Goal: Information Seeking & Learning: Learn about a topic

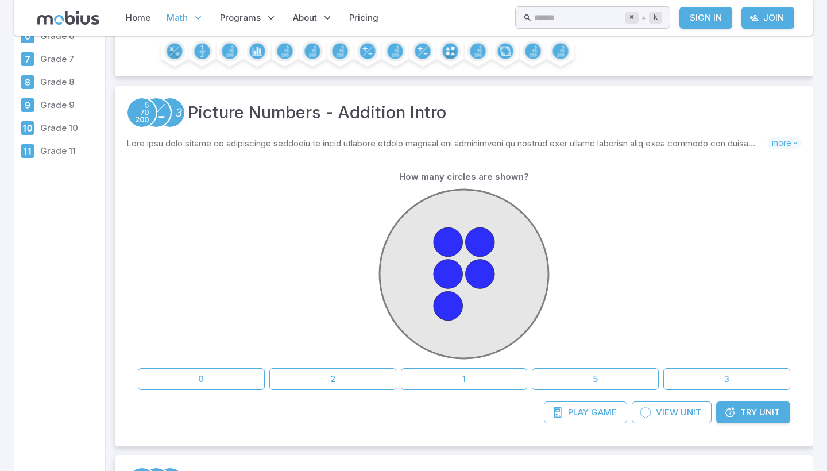
scroll to position [150, 0]
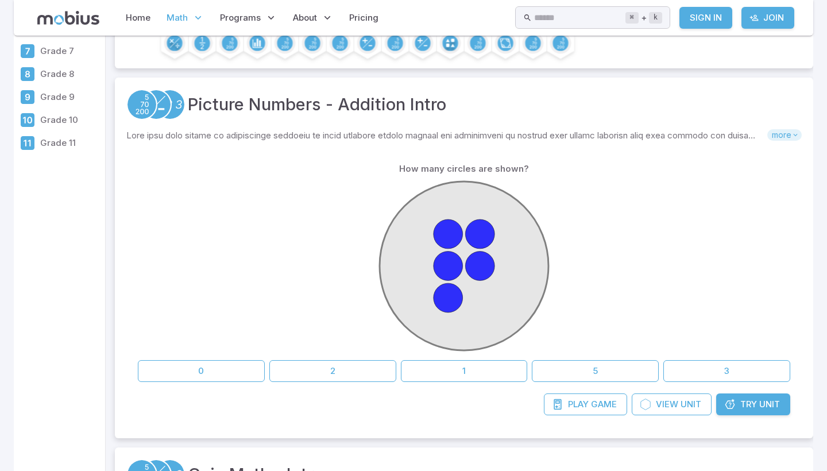
click at [792, 133] on icon at bounding box center [795, 135] width 8 height 8
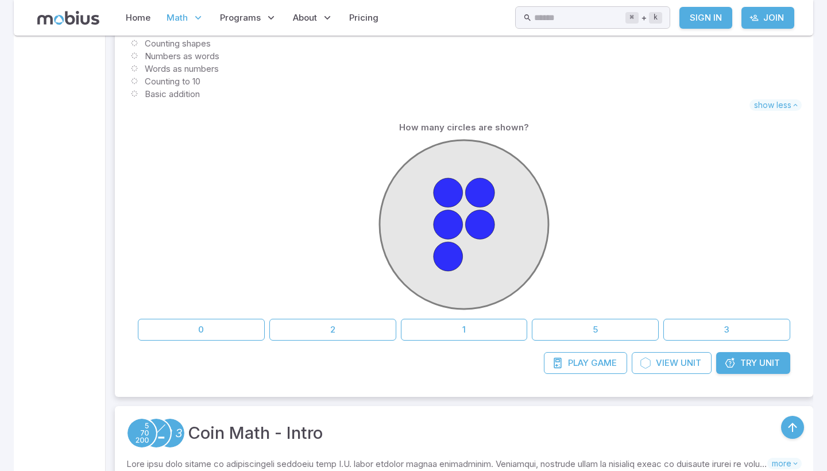
scroll to position [346, 0]
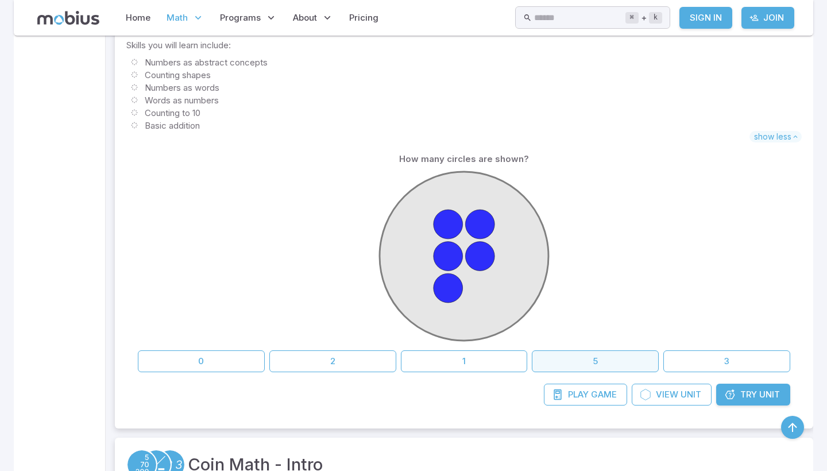
click at [578, 365] on button "5" at bounding box center [595, 361] width 127 height 22
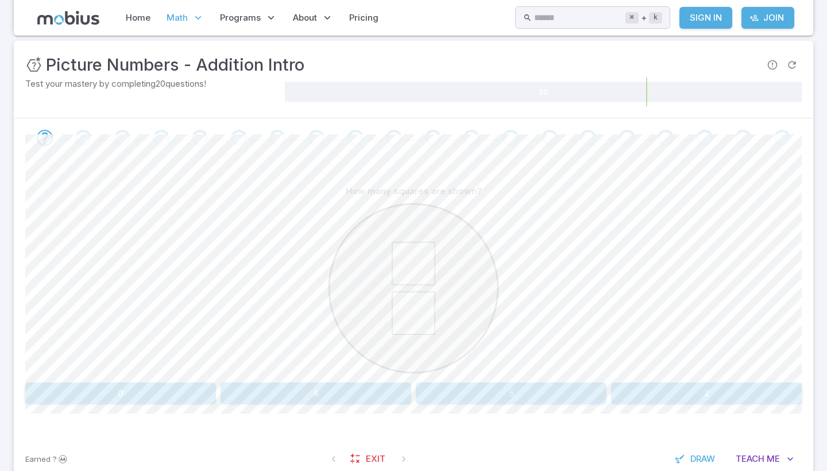
scroll to position [161, 0]
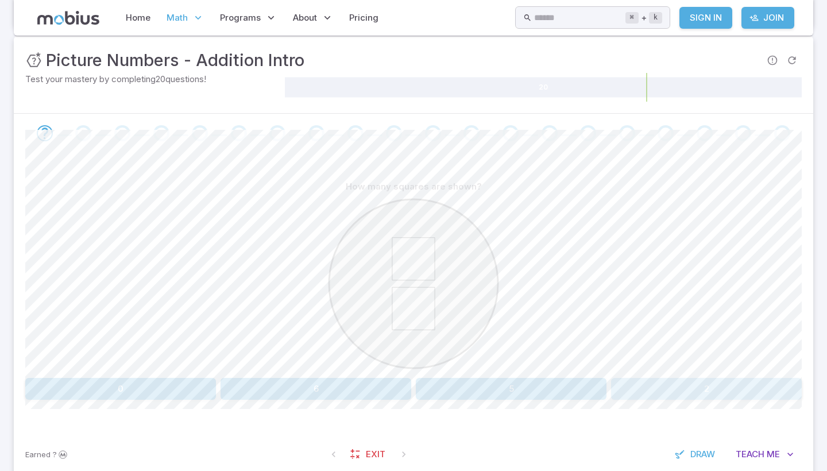
click at [691, 389] on button "2" at bounding box center [706, 389] width 191 height 22
click at [431, 391] on button "two" at bounding box center [413, 389] width 256 height 22
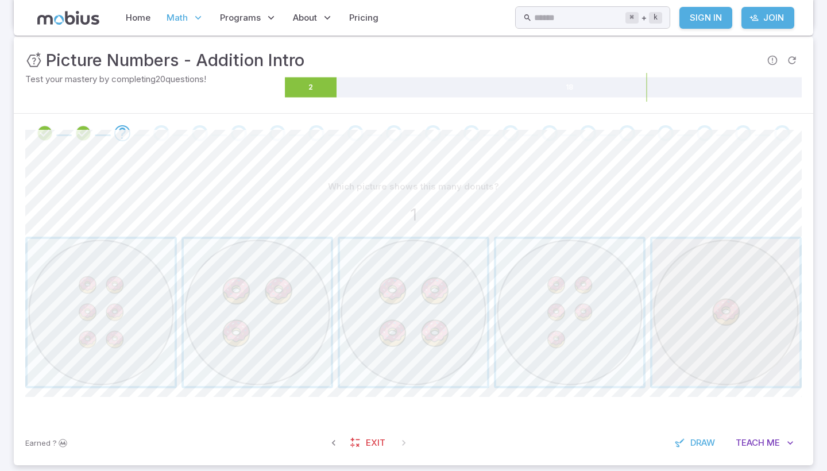
click at [695, 300] on span "button" at bounding box center [725, 312] width 147 height 147
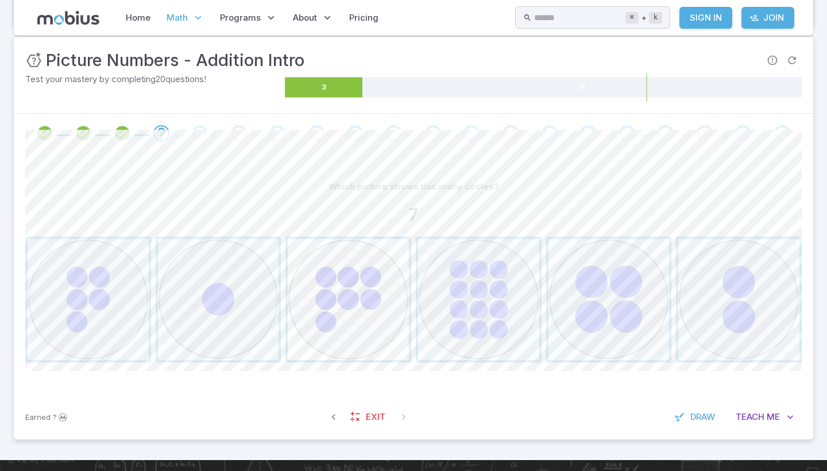
click at [331, 301] on span "button" at bounding box center [348, 299] width 121 height 121
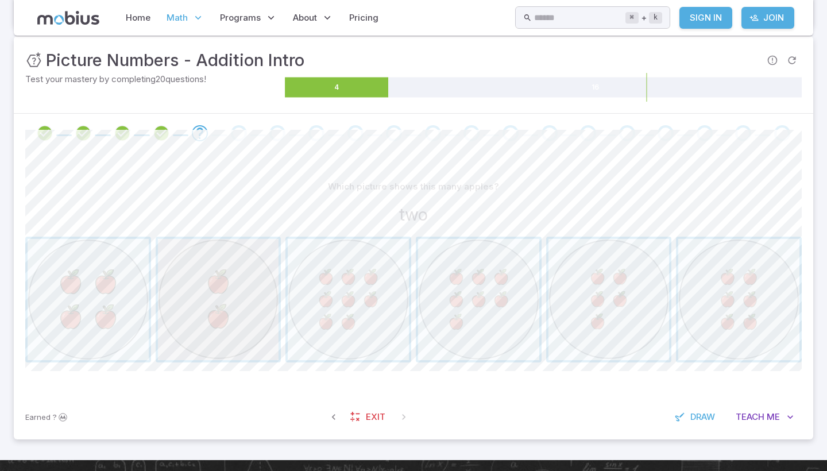
click at [225, 296] on span "button" at bounding box center [218, 299] width 121 height 121
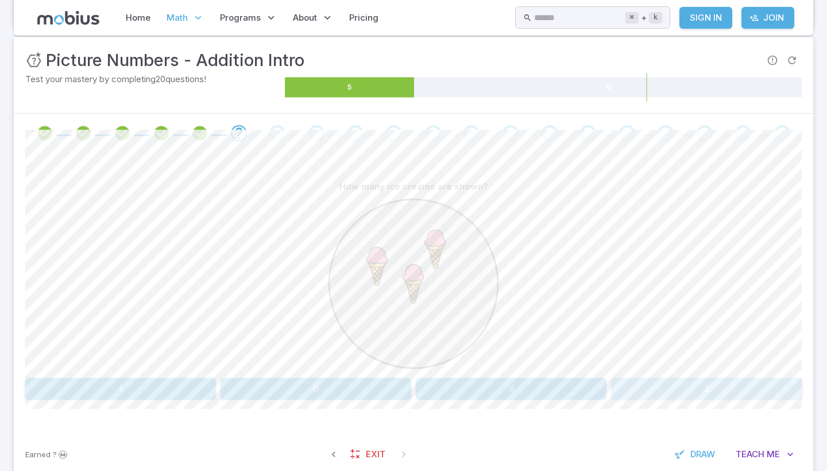
click at [666, 389] on button "3" at bounding box center [706, 389] width 191 height 22
click at [666, 389] on button "five" at bounding box center [706, 389] width 191 height 22
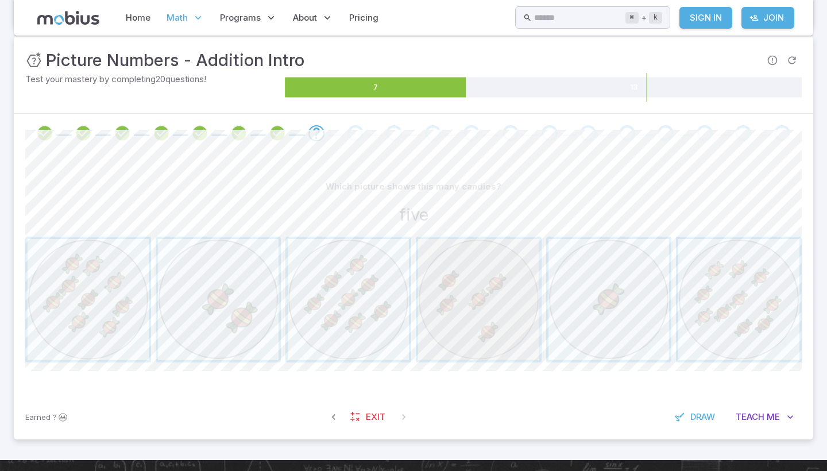
click at [498, 312] on span "button" at bounding box center [478, 299] width 121 height 121
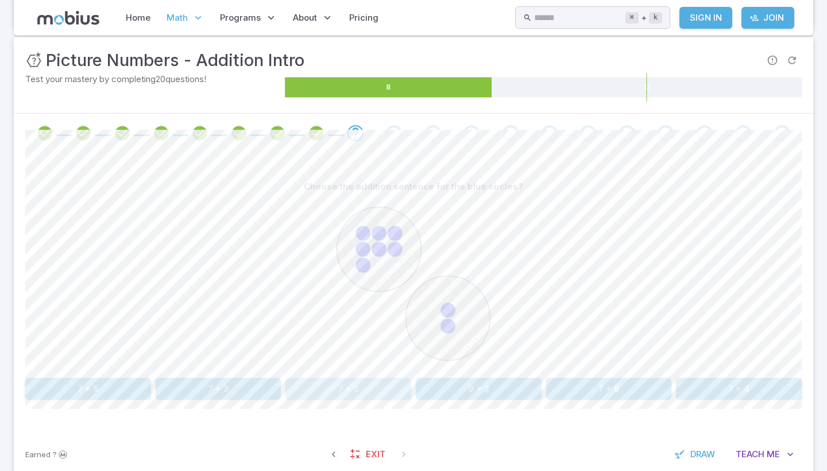
click at [342, 381] on button "7 + 2" at bounding box center [348, 389] width 126 height 22
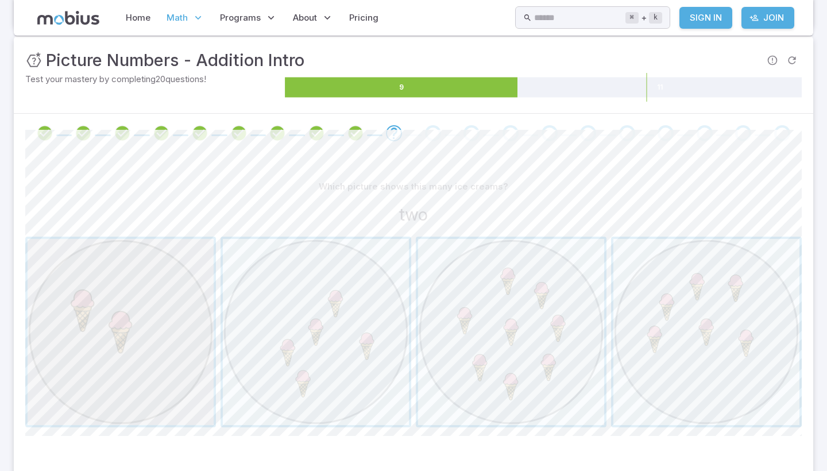
click at [94, 358] on span "button" at bounding box center [121, 332] width 186 height 186
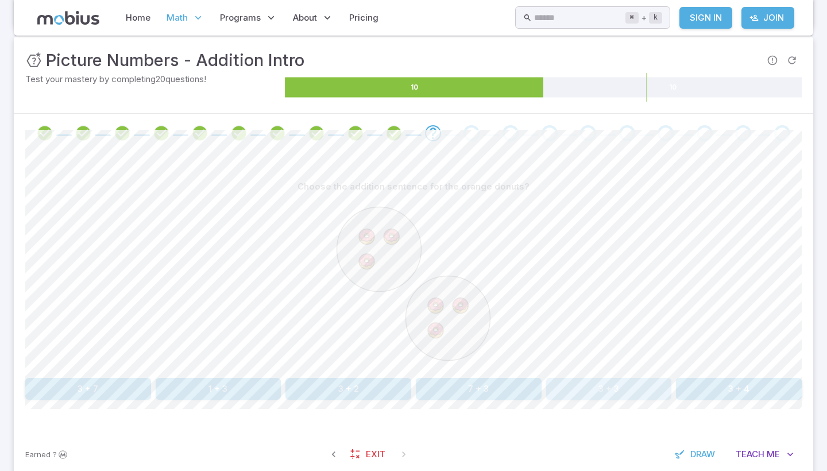
click at [617, 382] on button "3 + 3" at bounding box center [609, 389] width 126 height 22
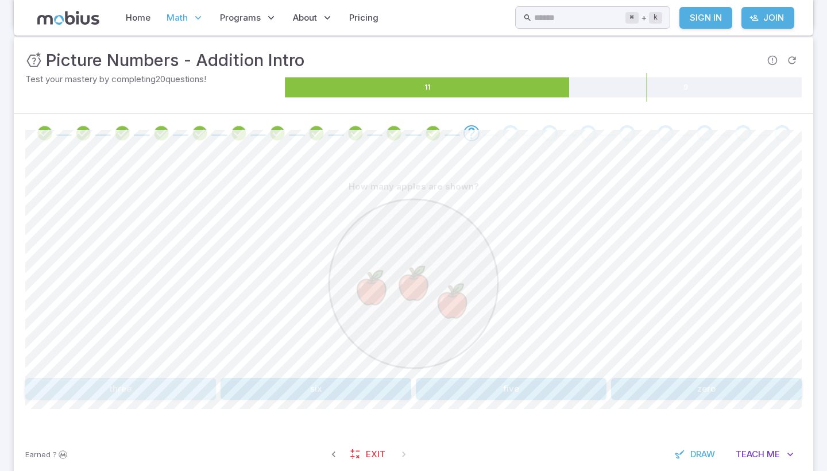
click at [102, 378] on button "three" at bounding box center [120, 389] width 191 height 22
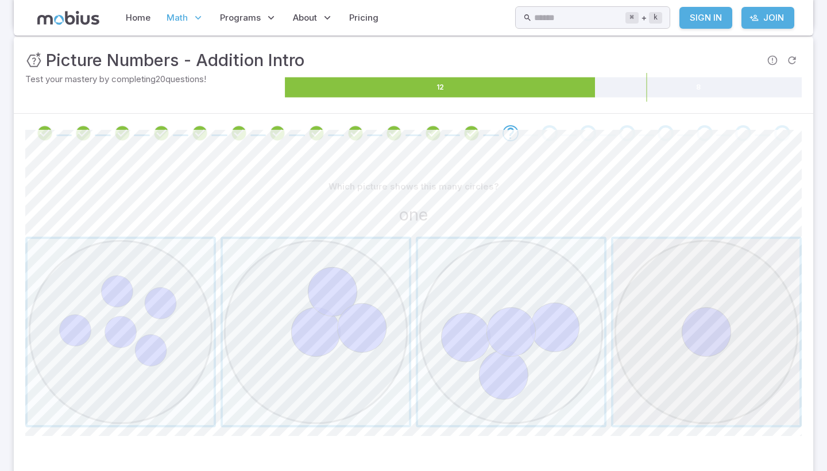
click at [679, 274] on span "button" at bounding box center [706, 332] width 186 height 186
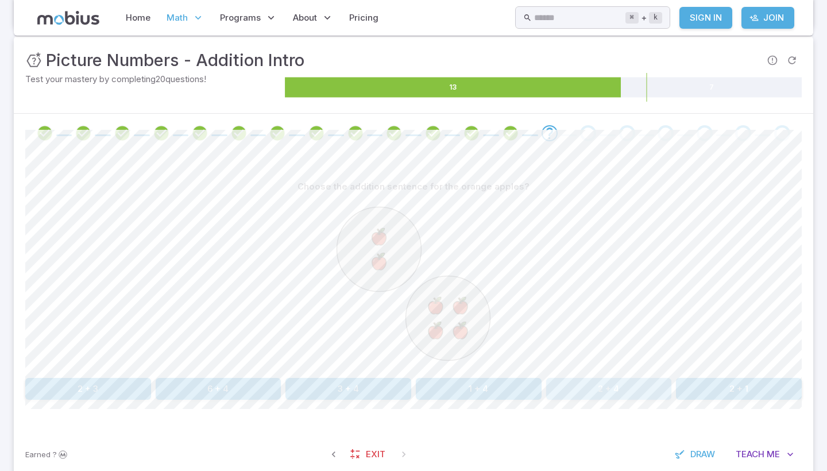
click at [610, 384] on button "2 + 4" at bounding box center [609, 389] width 126 height 22
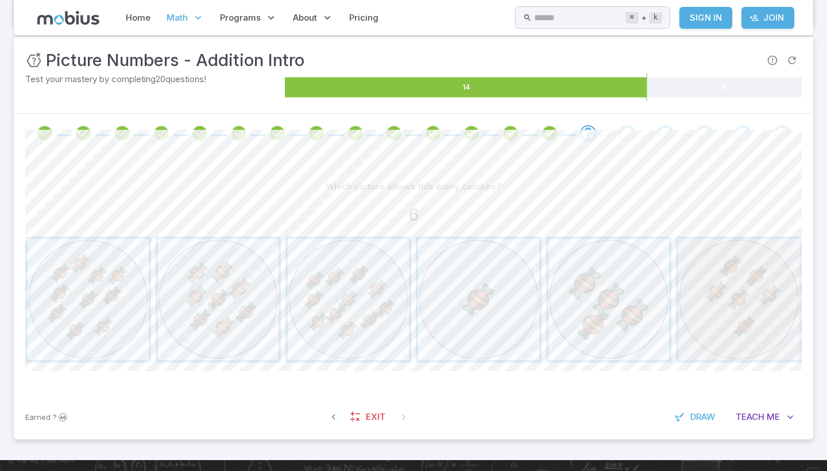
click at [718, 315] on span "button" at bounding box center [738, 299] width 121 height 121
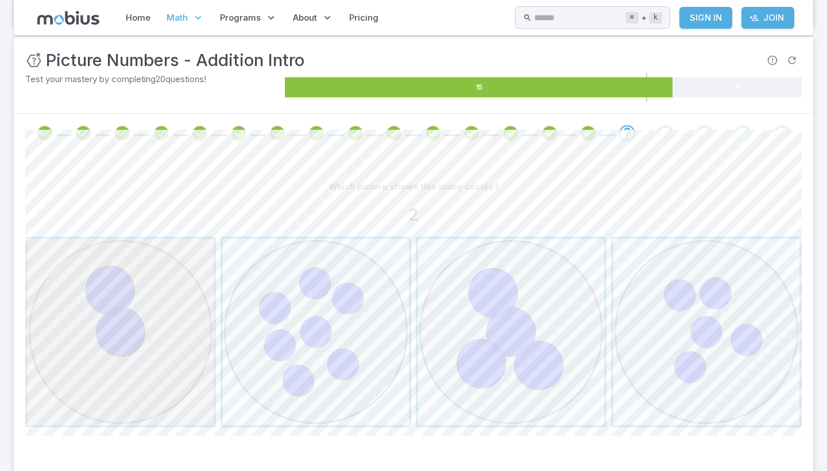
click at [149, 314] on span "button" at bounding box center [121, 332] width 186 height 186
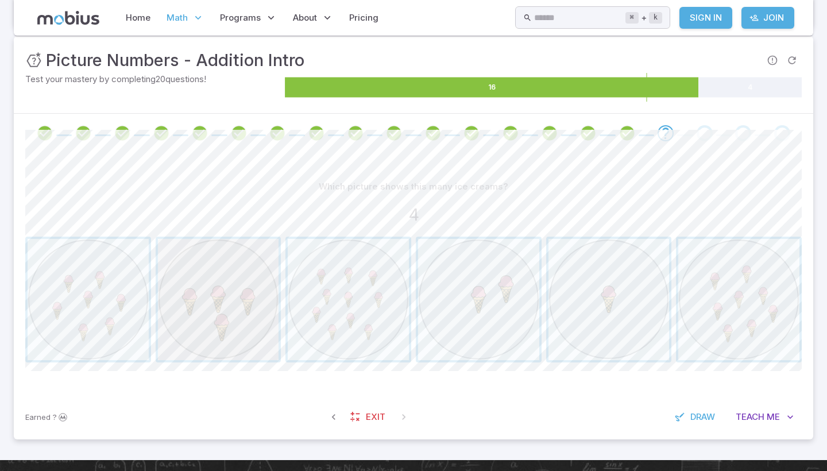
click at [219, 316] on span "button" at bounding box center [218, 299] width 121 height 121
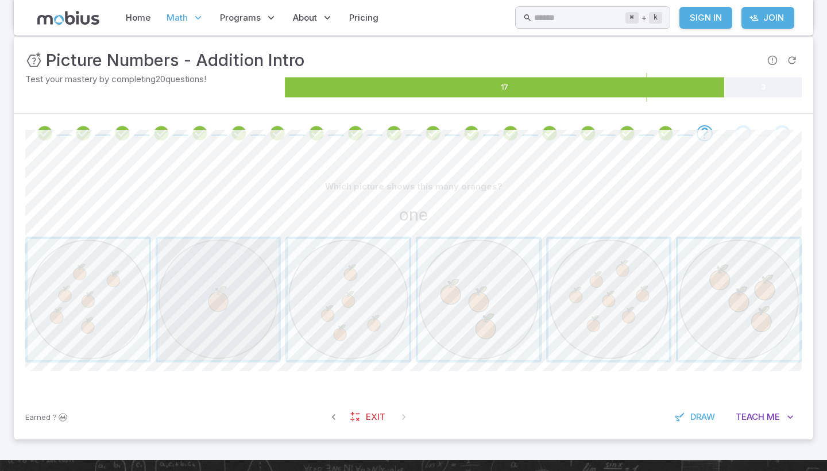
click at [219, 316] on span "button" at bounding box center [218, 299] width 121 height 121
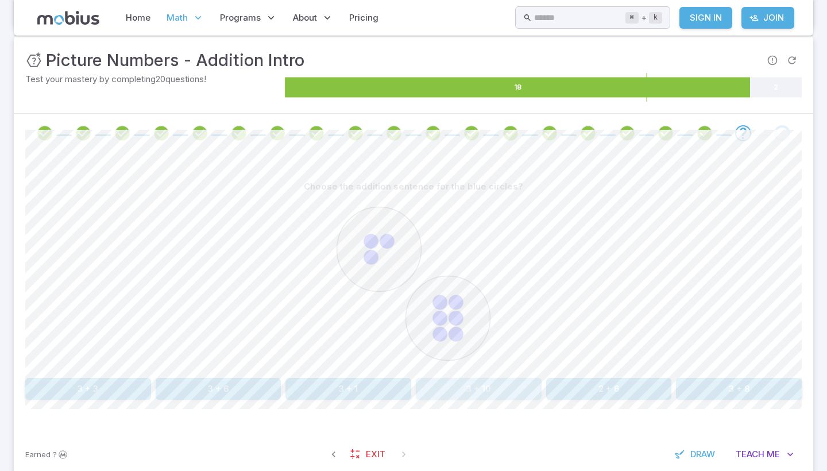
click at [457, 381] on button "3 + 10" at bounding box center [479, 389] width 126 height 22
click at [94, 382] on button "3 + 3" at bounding box center [88, 389] width 126 height 22
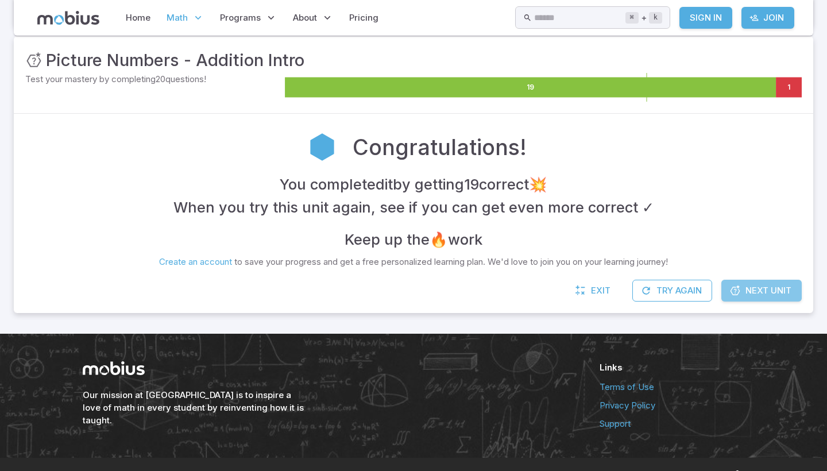
click at [743, 291] on link "Next Unit" at bounding box center [761, 291] width 80 height 22
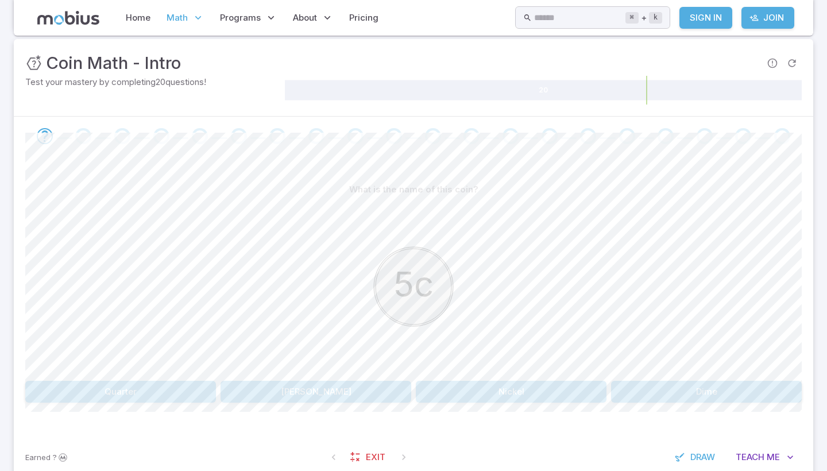
scroll to position [163, 0]
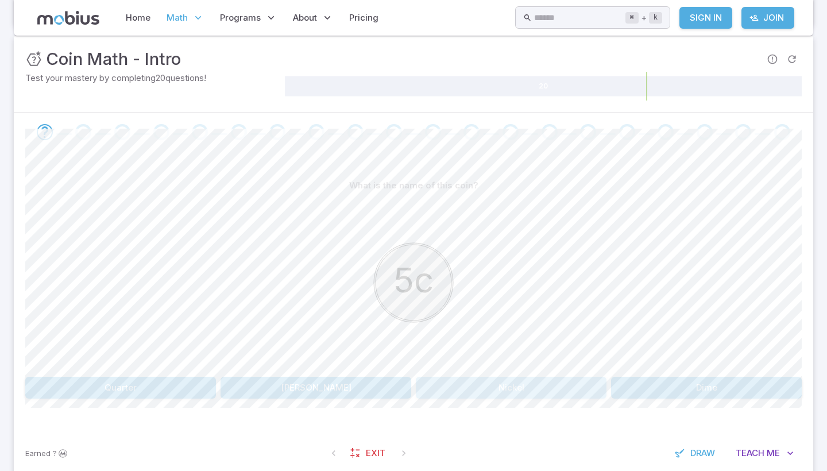
click at [509, 387] on button "Nickel" at bounding box center [511, 388] width 191 height 22
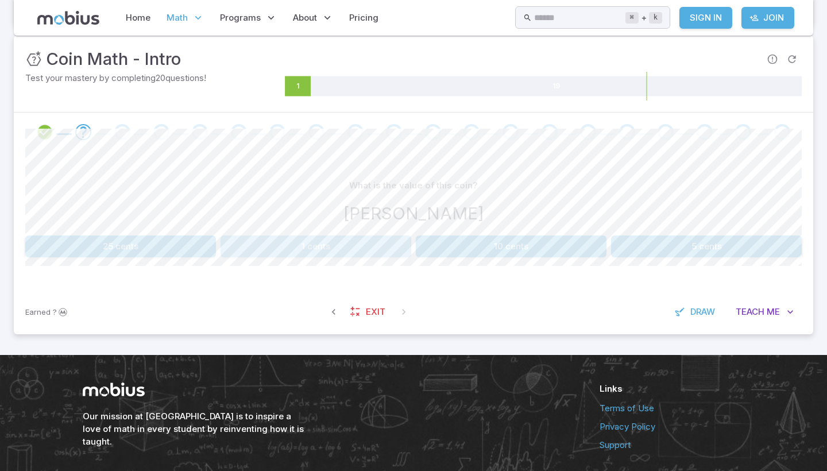
click at [339, 245] on button "1 cents" at bounding box center [316, 246] width 191 height 22
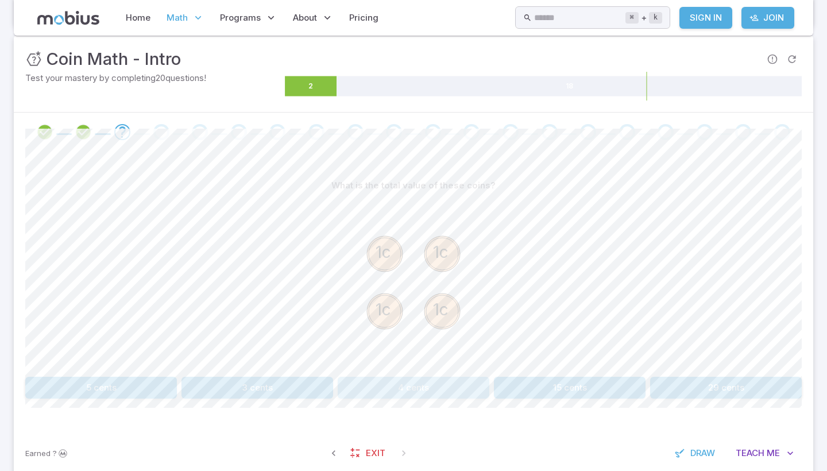
click at [393, 385] on button "4 cents" at bounding box center [414, 388] width 152 height 22
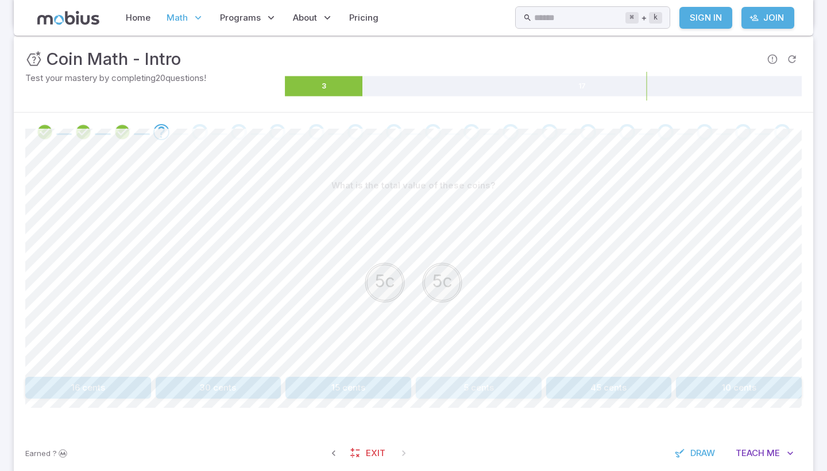
click at [465, 381] on button "5 cents" at bounding box center [479, 388] width 126 height 22
click at [488, 384] on button "Dime" at bounding box center [511, 388] width 191 height 22
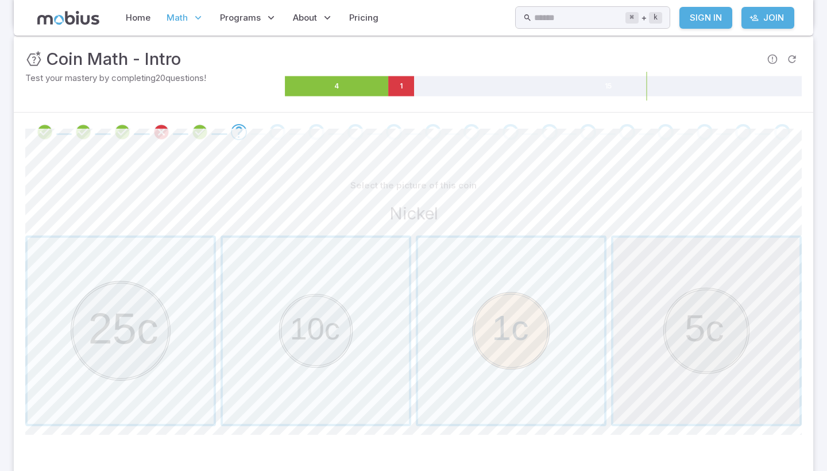
click at [732, 344] on span "button" at bounding box center [706, 331] width 186 height 186
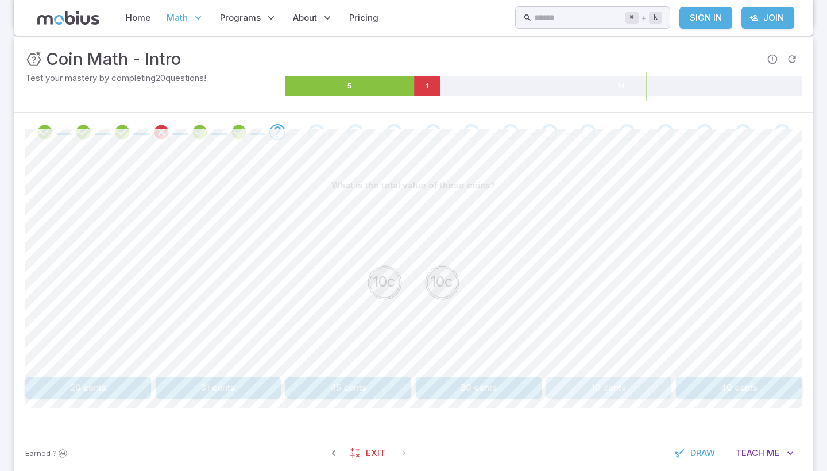
click at [612, 384] on button "10 cents" at bounding box center [609, 388] width 126 height 22
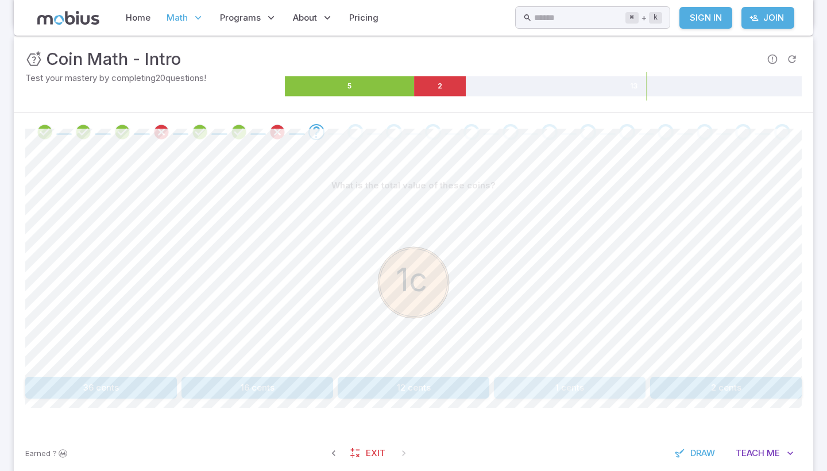
click at [612, 382] on button "1 cents" at bounding box center [570, 388] width 152 height 22
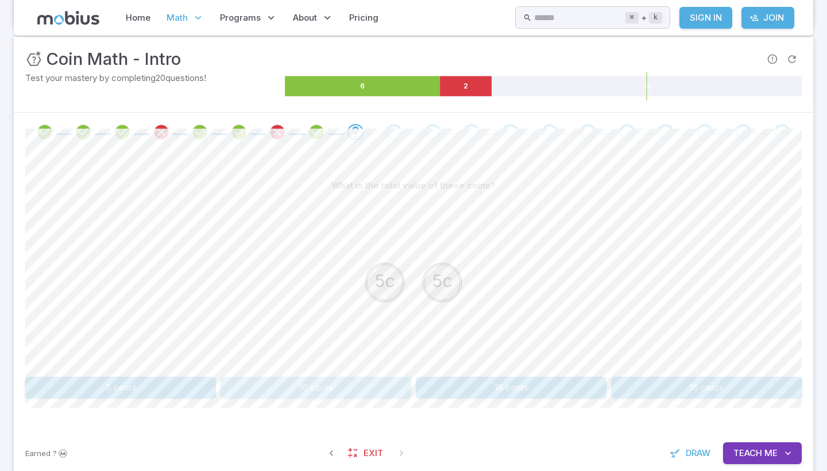
click at [290, 377] on button "10 cents" at bounding box center [316, 388] width 191 height 22
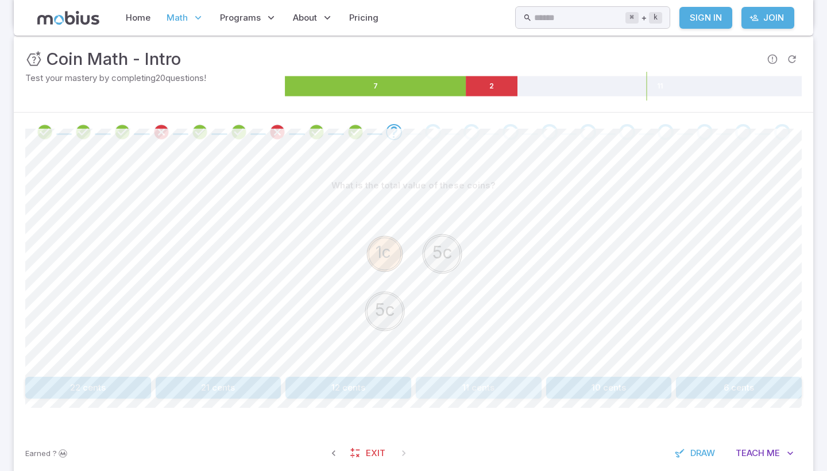
click at [474, 385] on button "11 cents" at bounding box center [479, 388] width 126 height 22
click at [234, 381] on button "56 cents" at bounding box center [219, 388] width 126 height 22
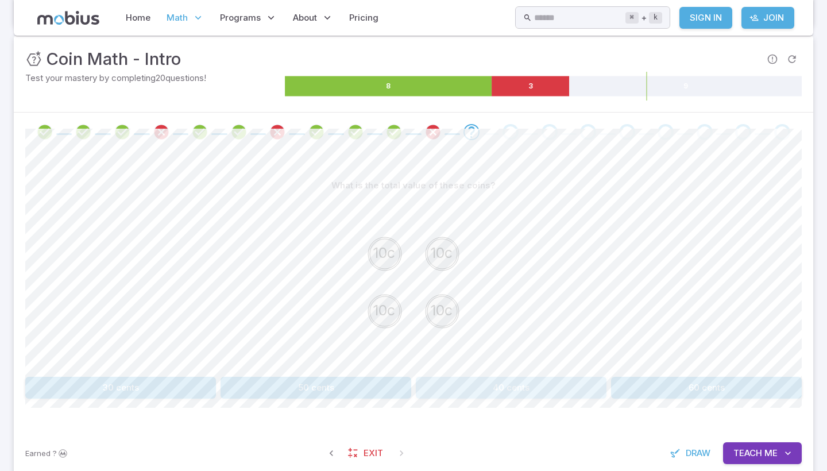
click at [476, 380] on button "40 cents" at bounding box center [511, 388] width 191 height 22
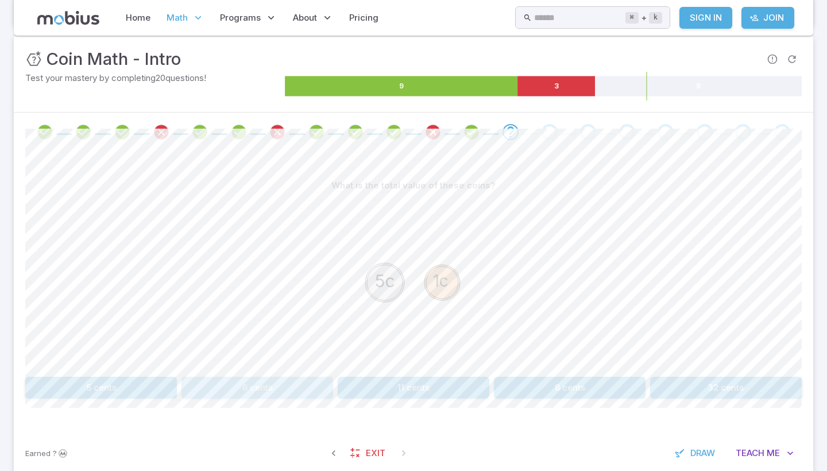
click at [283, 383] on button "6 cents" at bounding box center [257, 388] width 152 height 22
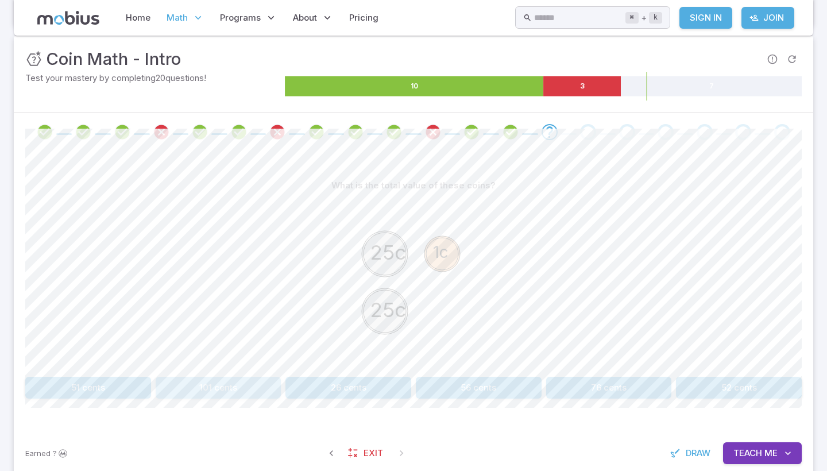
click at [221, 380] on button "101 cents" at bounding box center [219, 388] width 126 height 22
click at [222, 380] on button "30 cents" at bounding box center [219, 388] width 126 height 22
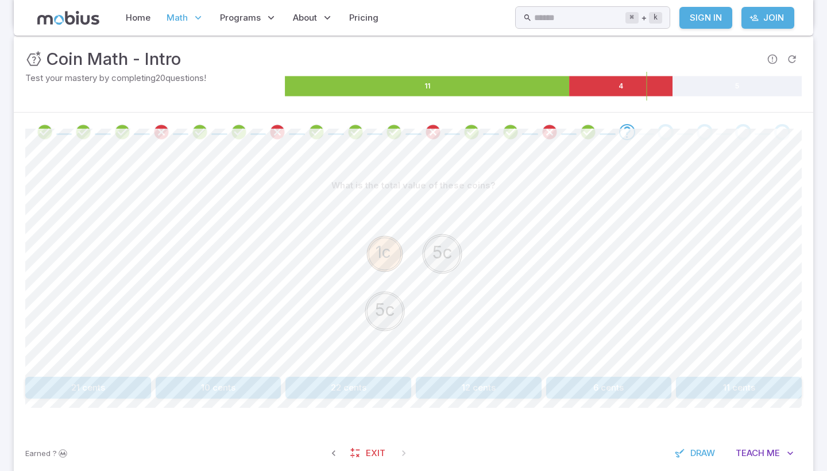
click at [605, 389] on button "6 cents" at bounding box center [609, 388] width 126 height 22
click at [458, 387] on button "10 cents" at bounding box center [479, 388] width 126 height 22
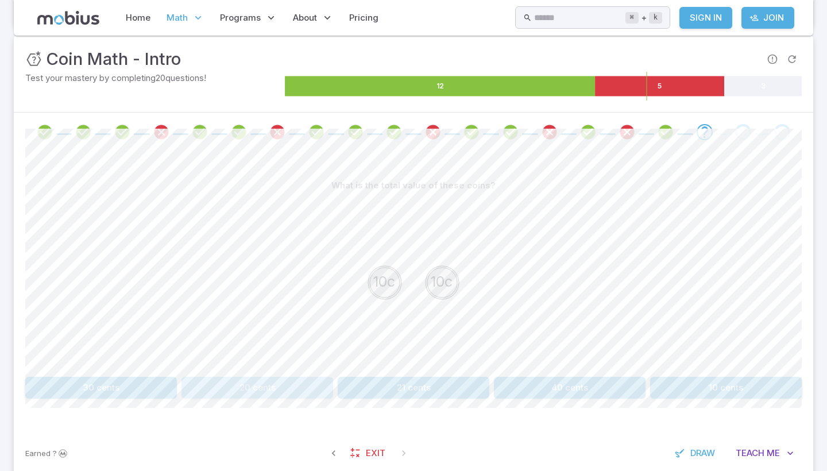
click at [266, 391] on button "20 cents" at bounding box center [257, 388] width 152 height 22
click at [713, 388] on button "80 cents" at bounding box center [726, 388] width 152 height 22
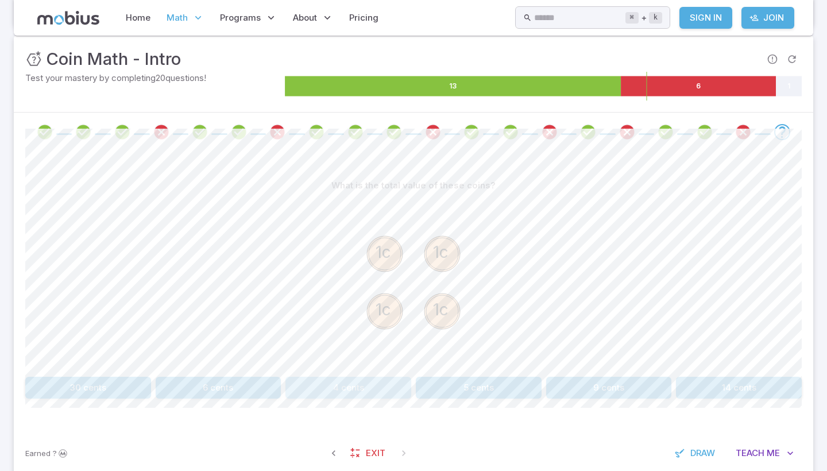
click at [314, 380] on button "4 cents" at bounding box center [348, 388] width 126 height 22
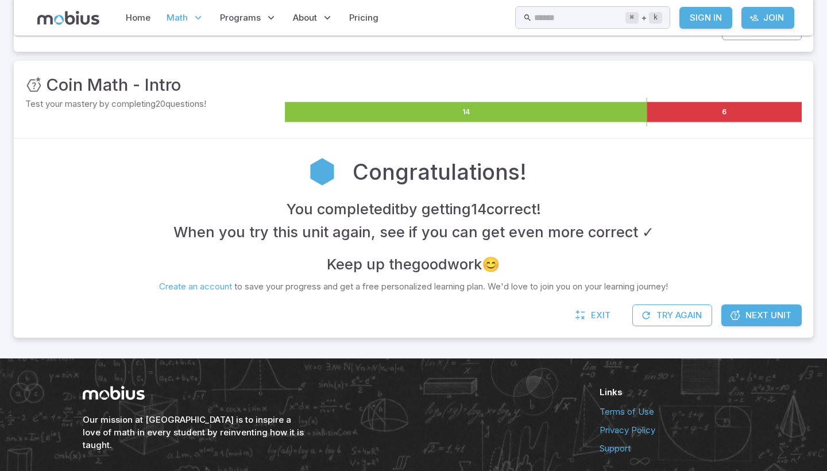
scroll to position [136, 0]
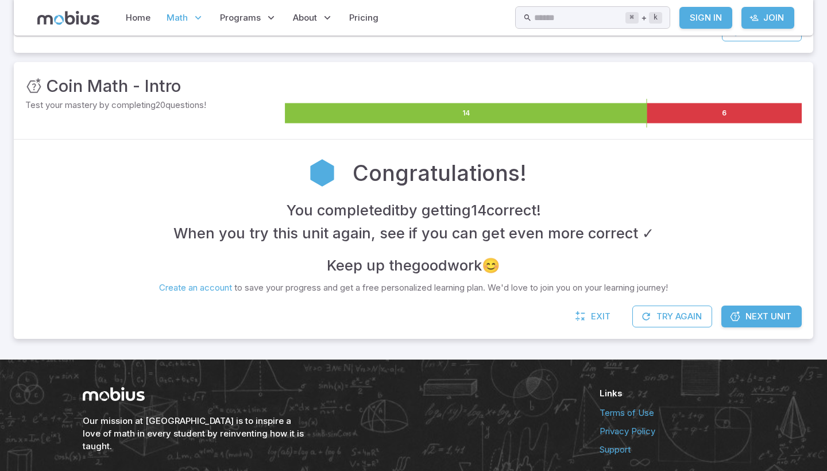
click at [751, 219] on div "You completed it by getting 14 correct ! When you try this unit again, see if y…" at bounding box center [413, 238] width 776 height 78
click at [740, 308] on link "Next Unit" at bounding box center [761, 317] width 80 height 22
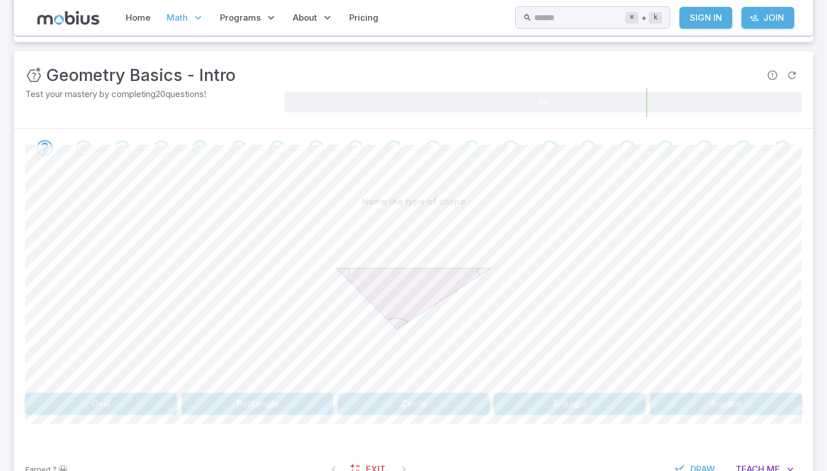
scroll to position [148, 0]
drag, startPoint x: 568, startPoint y: 398, endPoint x: 562, endPoint y: 391, distance: 9.4
click at [562, 391] on div "Name the type of shape Oval Rectangle [GEOGRAPHIC_DATA]" at bounding box center [413, 302] width 776 height 224
drag, startPoint x: 559, startPoint y: 403, endPoint x: 555, endPoint y: 398, distance: 6.5
click at [555, 398] on button "Triangle" at bounding box center [570, 403] width 152 height 22
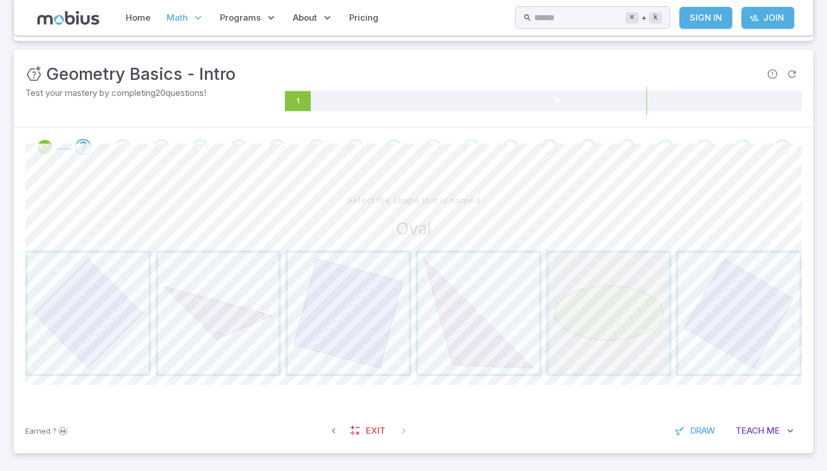
click at [593, 306] on span "button" at bounding box center [608, 313] width 121 height 121
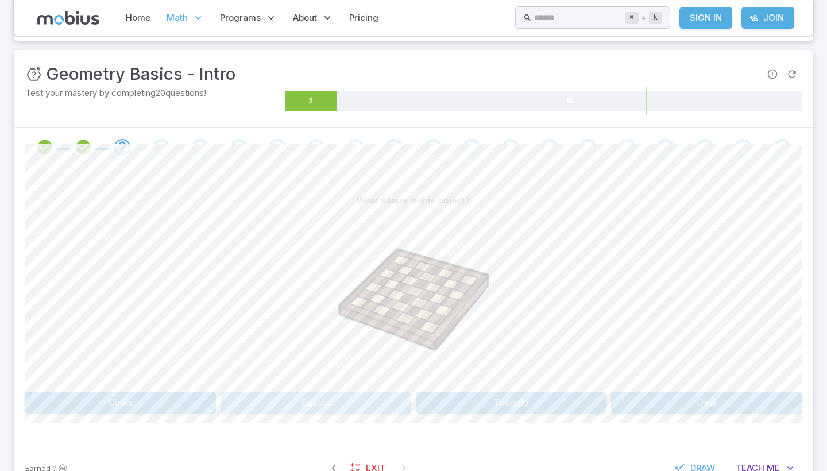
click at [319, 387] on div "What shape is this object? [GEOGRAPHIC_DATA]" at bounding box center [413, 302] width 776 height 224
click at [317, 401] on button "Square" at bounding box center [316, 403] width 191 height 22
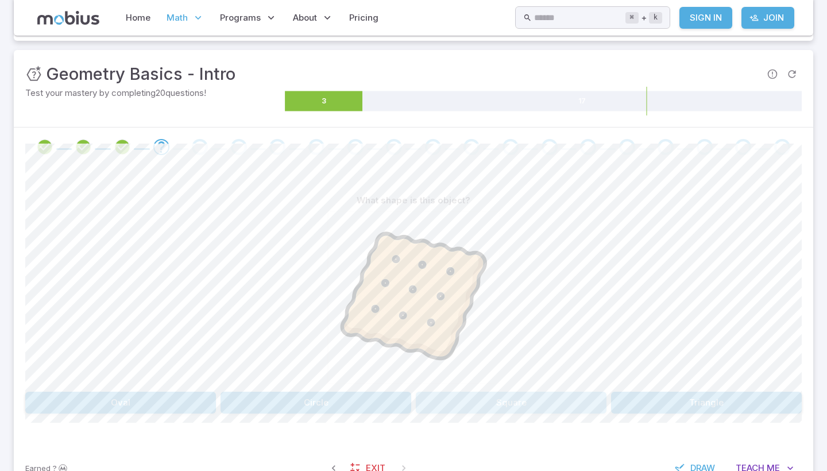
drag, startPoint x: 534, startPoint y: 397, endPoint x: 521, endPoint y: 401, distance: 12.5
click at [527, 390] on div "What shape is this object? [GEOGRAPHIC_DATA]" at bounding box center [413, 302] width 776 height 224
drag, startPoint x: 521, startPoint y: 401, endPoint x: 521, endPoint y: 391, distance: 10.4
click at [521, 392] on button "Square" at bounding box center [511, 403] width 191 height 22
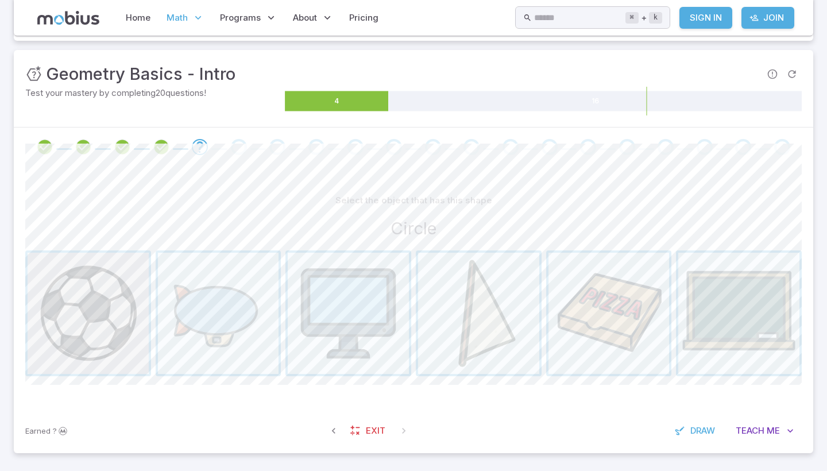
click at [130, 320] on span "button" at bounding box center [88, 313] width 121 height 121
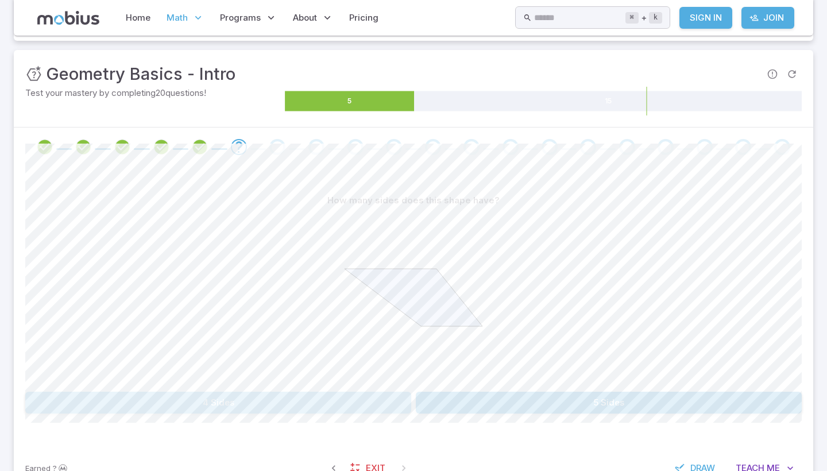
drag, startPoint x: 167, startPoint y: 395, endPoint x: 165, endPoint y: 384, distance: 11.0
click at [165, 384] on div "How many sides does this shape have? 4 Sides 5 Sides" at bounding box center [413, 302] width 776 height 224
click at [164, 402] on button "4 Sides" at bounding box center [218, 403] width 386 height 22
click at [315, 402] on button "Yes" at bounding box center [218, 403] width 386 height 22
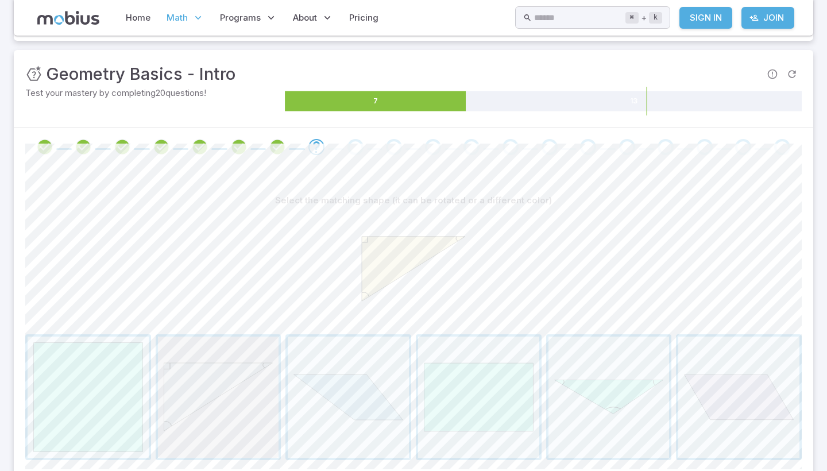
click at [187, 377] on span "button" at bounding box center [218, 397] width 121 height 121
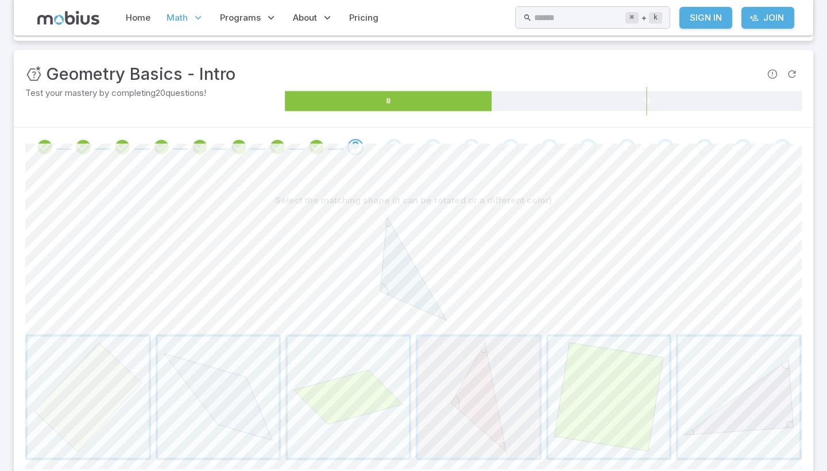
click at [473, 370] on span "button" at bounding box center [478, 397] width 121 height 121
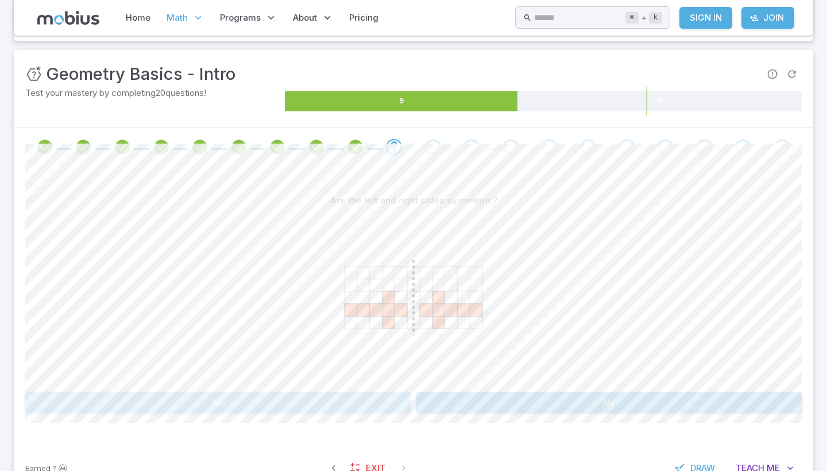
click at [297, 403] on button "Yes" at bounding box center [218, 403] width 386 height 22
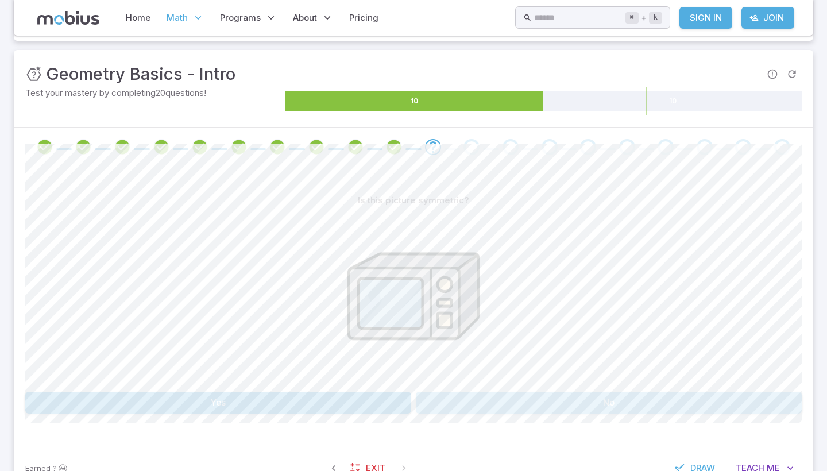
click at [489, 404] on button "No" at bounding box center [609, 403] width 386 height 22
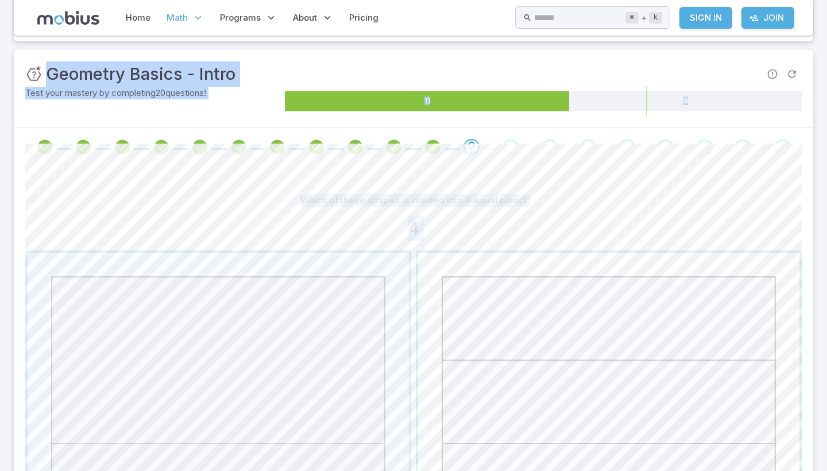
drag, startPoint x: 481, startPoint y: 60, endPoint x: 512, endPoint y: 357, distance: 298.5
click at [512, 352] on div "Unit Mastery : Geometry Basics - Intro Test your mastery by completing 20 quest…" at bounding box center [413, 381] width 799 height 663
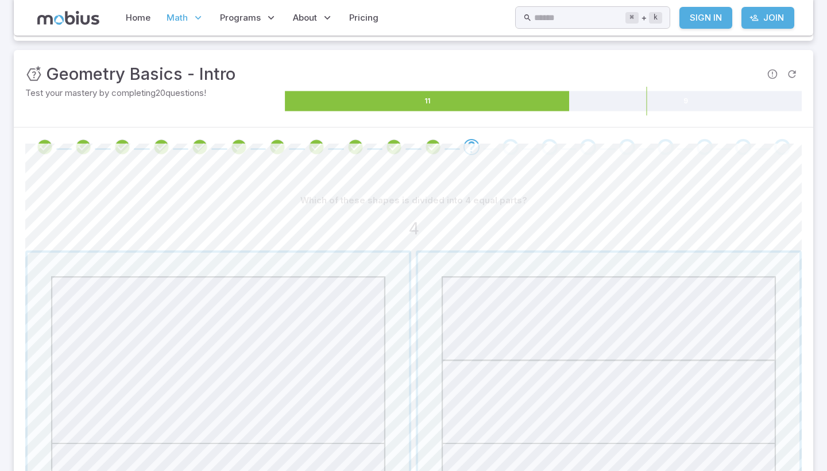
click at [542, 221] on div "4" at bounding box center [413, 228] width 776 height 25
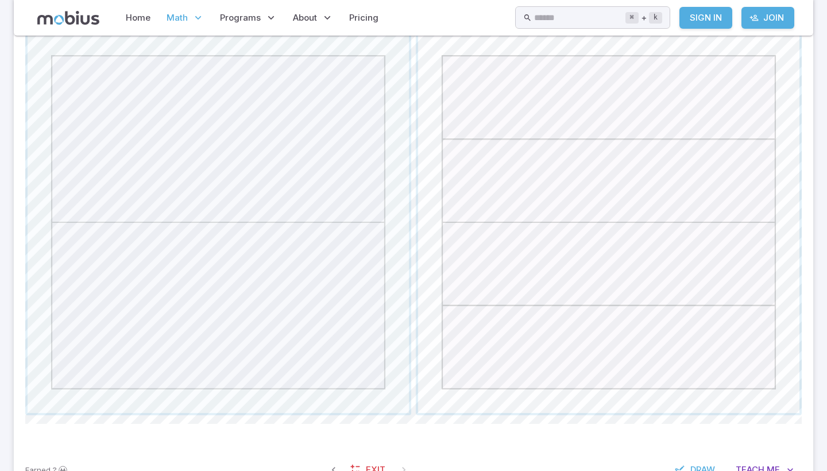
scroll to position [359, 0]
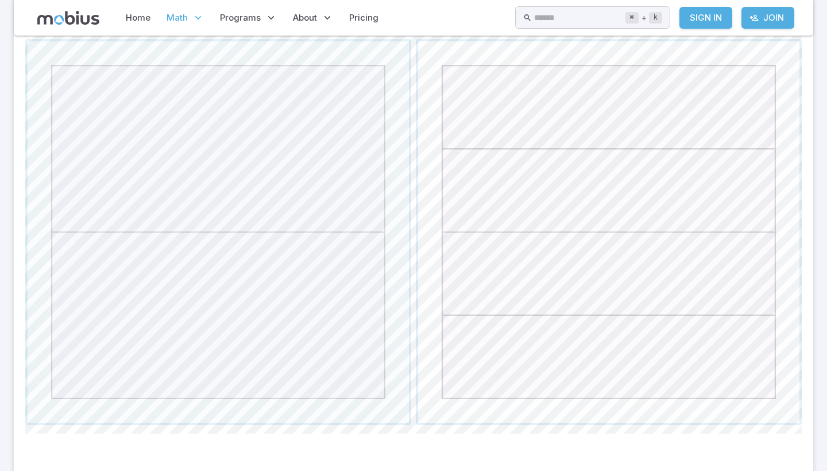
click at [621, 330] on span "button" at bounding box center [608, 231] width 381 height 381
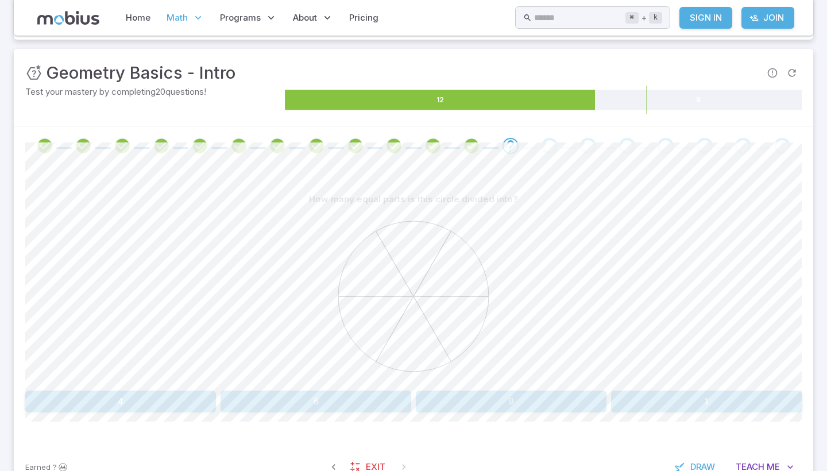
scroll to position [177, 0]
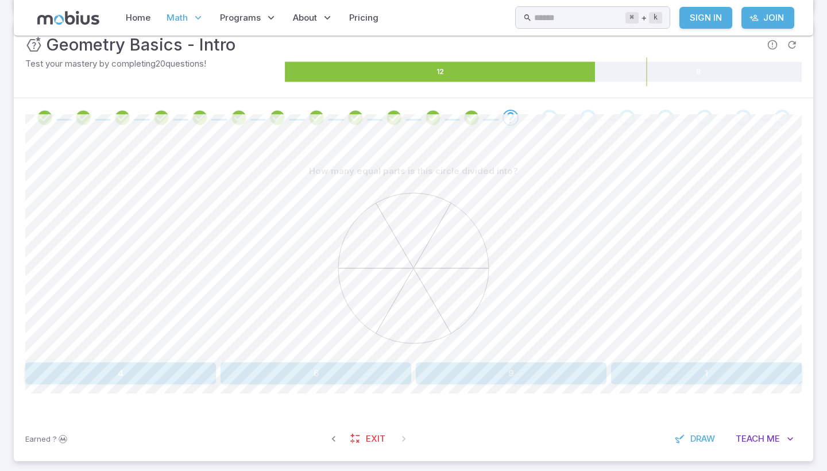
click at [329, 385] on div "How many equal parts is this circle divided into? 4 6 9 1 Canvas actions 100 % …" at bounding box center [413, 276] width 776 height 279
click at [312, 364] on button "6" at bounding box center [316, 373] width 191 height 22
drag, startPoint x: 308, startPoint y: 365, endPoint x: 308, endPoint y: 358, distance: 6.9
click at [308, 364] on button "Yes" at bounding box center [218, 373] width 386 height 22
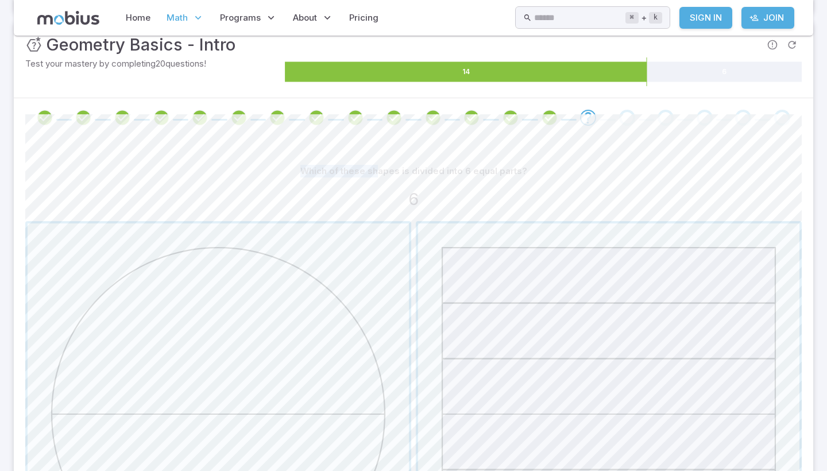
drag, startPoint x: 388, startPoint y: 140, endPoint x: 381, endPoint y: 165, distance: 26.2
click at [381, 165] on div "Which of these shapes is divided into 6 equal parts? 6 Canvas actions 100 % Exi…" at bounding box center [413, 388] width 776 height 502
click at [382, 151] on div "Which of these shapes is divided into 6 equal parts? 6 Canvas actions 100 % Exi…" at bounding box center [413, 388] width 776 height 502
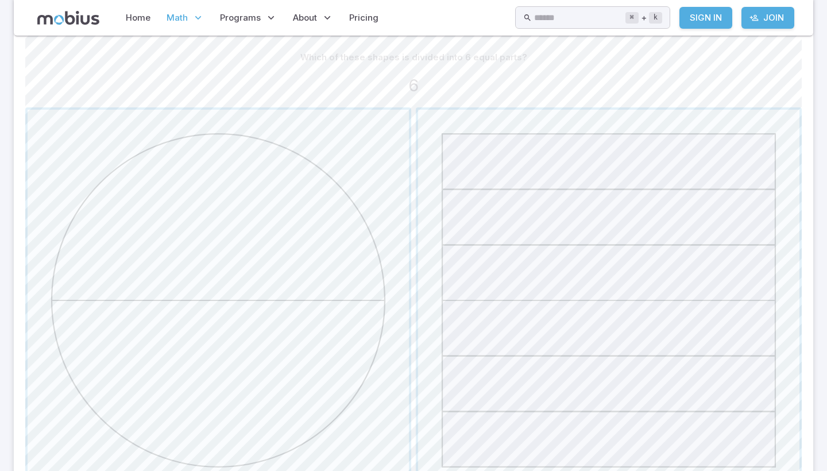
scroll to position [295, 0]
drag, startPoint x: 474, startPoint y: 172, endPoint x: 477, endPoint y: 178, distance: 6.4
click at [477, 178] on span "button" at bounding box center [608, 296] width 381 height 381
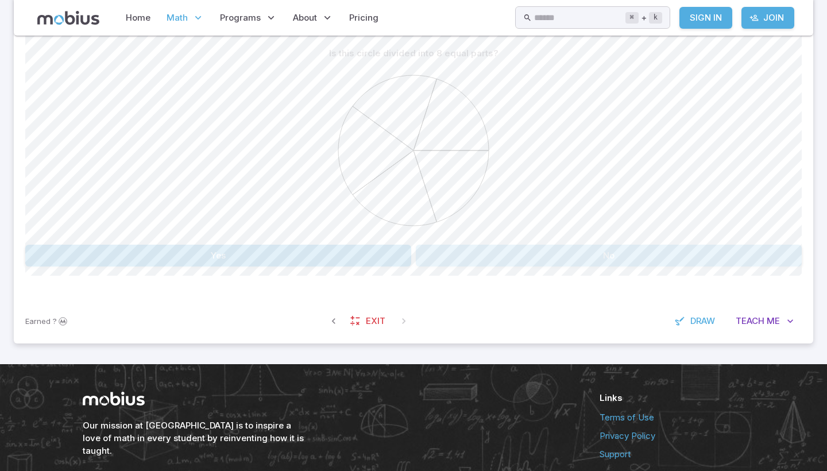
click at [568, 246] on button "No" at bounding box center [609, 256] width 386 height 22
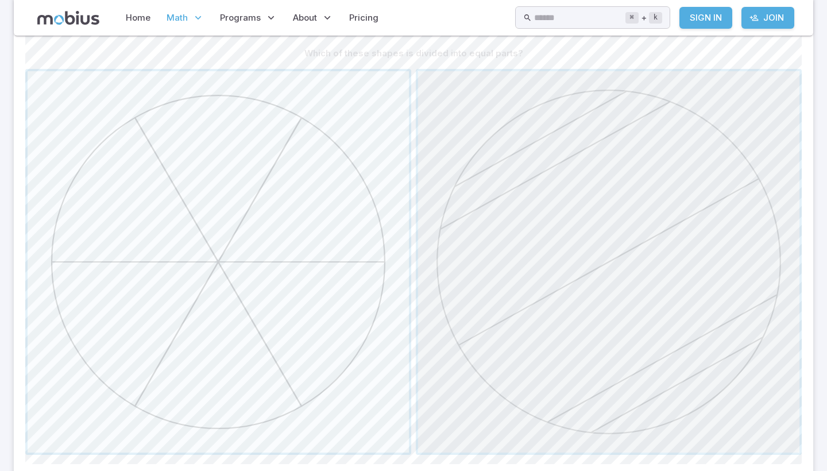
click at [568, 246] on span "button" at bounding box center [608, 261] width 381 height 381
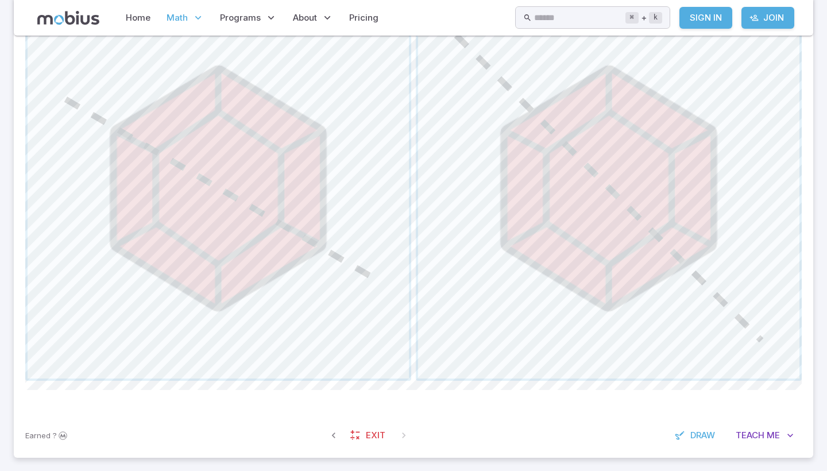
scroll to position [545, 0]
click at [343, 237] on span "button" at bounding box center [218, 187] width 381 height 381
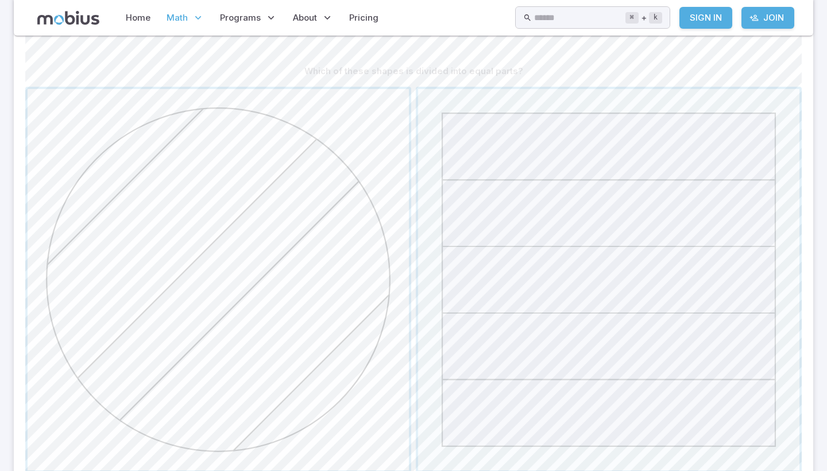
scroll to position [278, 0]
click at [501, 206] on span "button" at bounding box center [608, 278] width 381 height 381
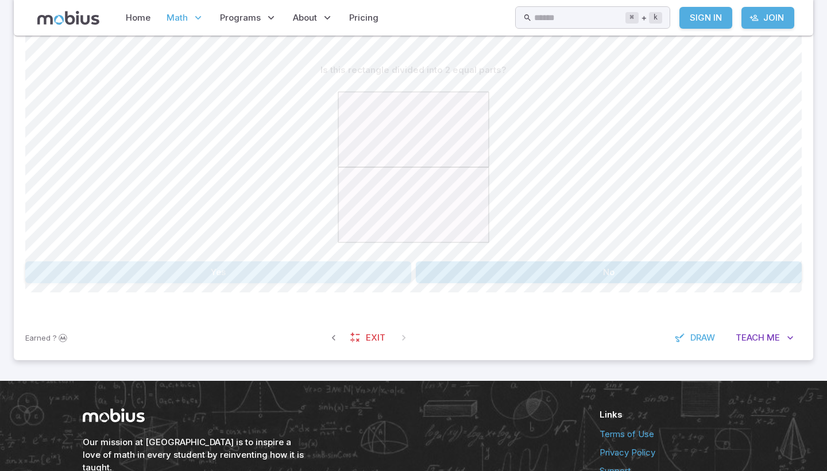
click at [307, 267] on button "Yes" at bounding box center [218, 272] width 386 height 22
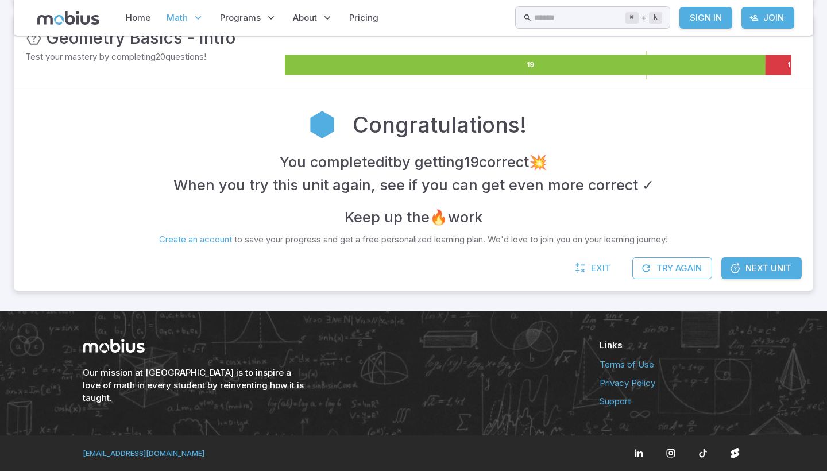
scroll to position [181, 0]
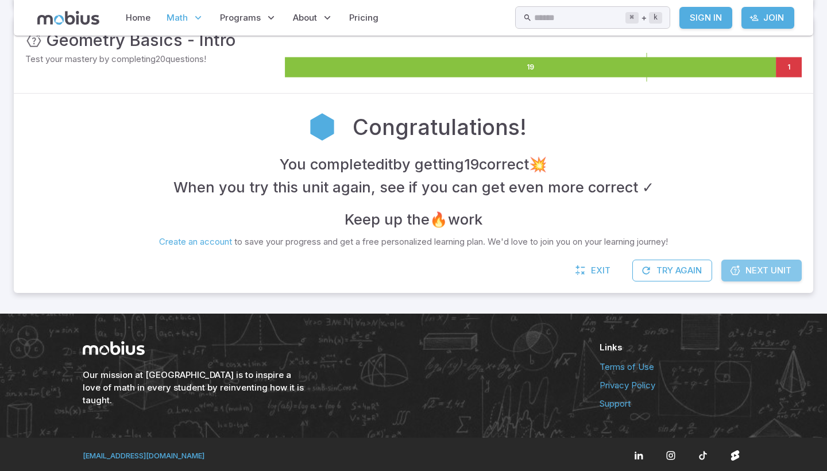
click at [755, 264] on span "Next Unit" at bounding box center [768, 270] width 46 height 13
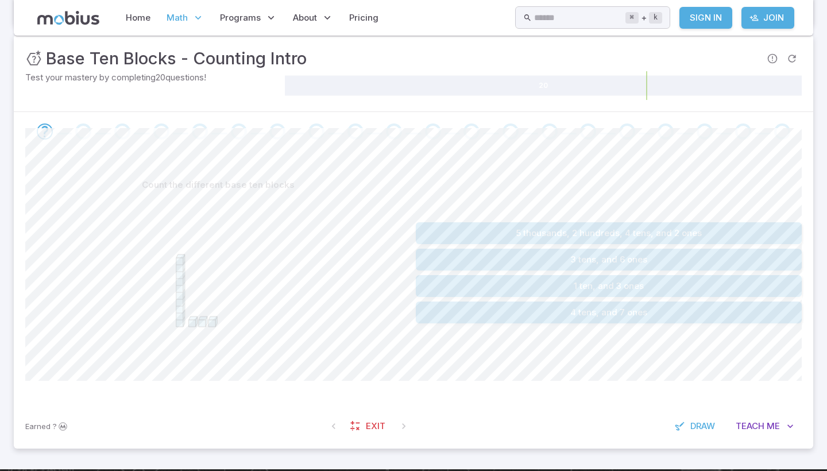
scroll to position [163, 0]
click at [631, 277] on button "1 ten, and 3 ones" at bounding box center [609, 286] width 386 height 22
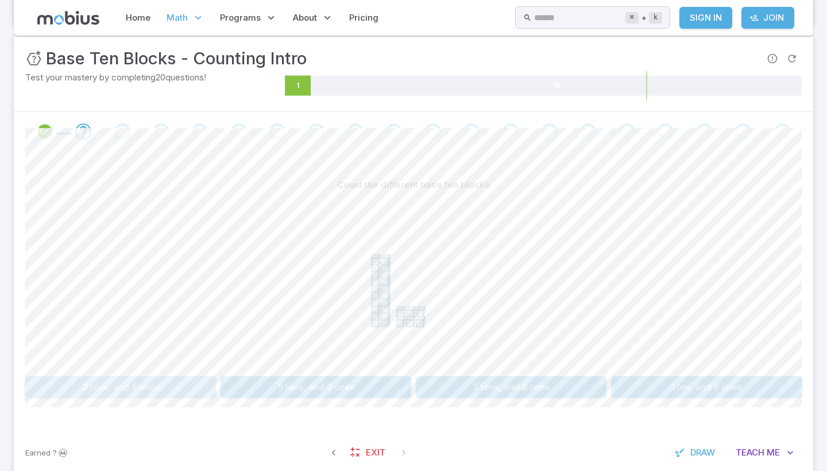
click at [134, 388] on button "2 tens, and 6 ones" at bounding box center [120, 387] width 191 height 22
click at [524, 381] on button "16" at bounding box center [511, 387] width 191 height 22
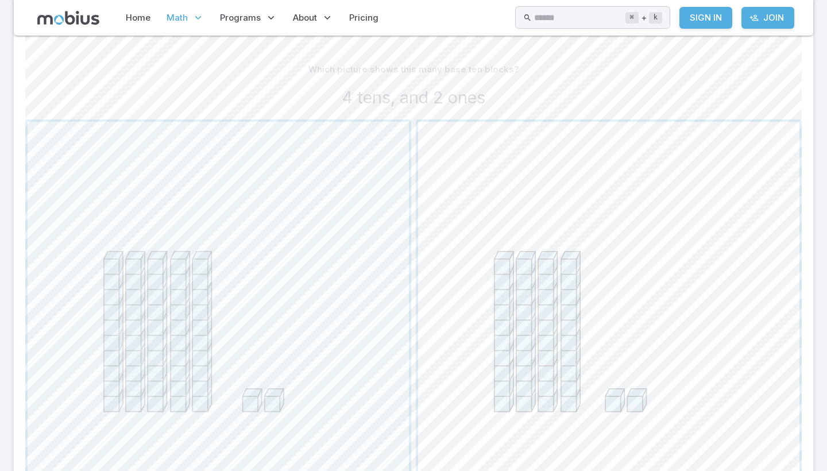
scroll to position [277, 0]
click at [608, 360] on span "button" at bounding box center [608, 313] width 381 height 381
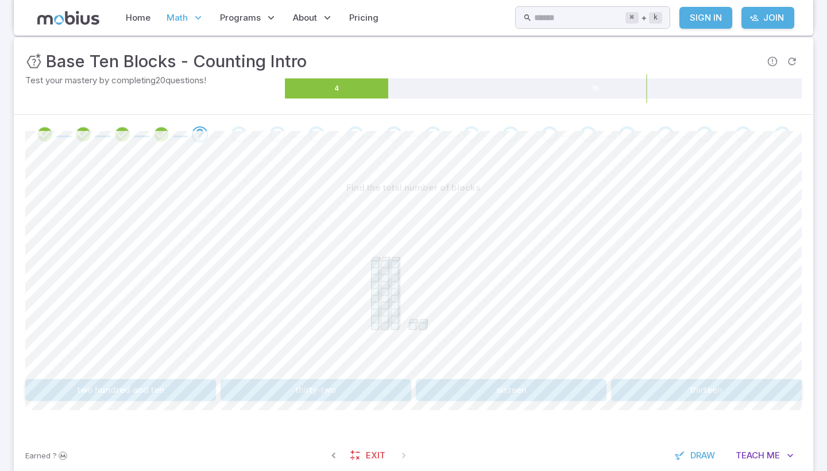
scroll to position [164, 0]
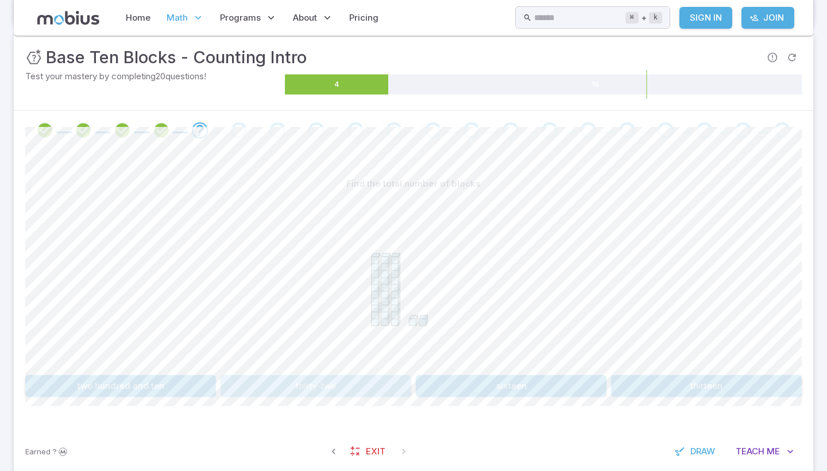
click at [353, 377] on button "thirty-two" at bounding box center [316, 386] width 191 height 22
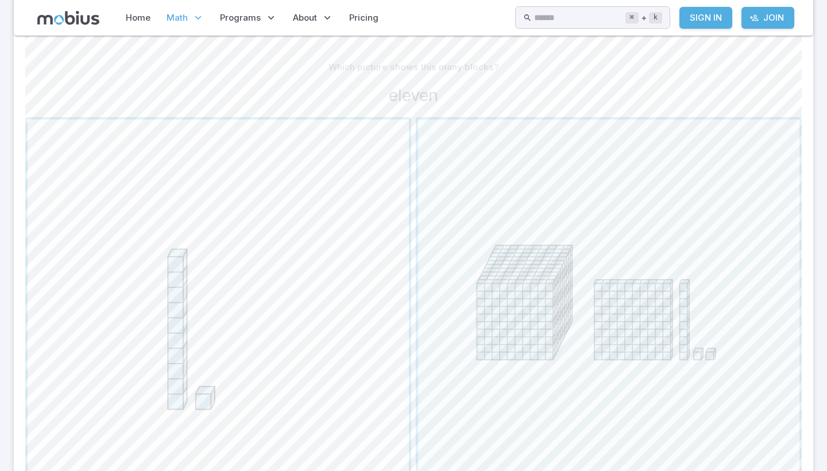
scroll to position [280, 0]
click at [314, 376] on span "button" at bounding box center [218, 310] width 381 height 381
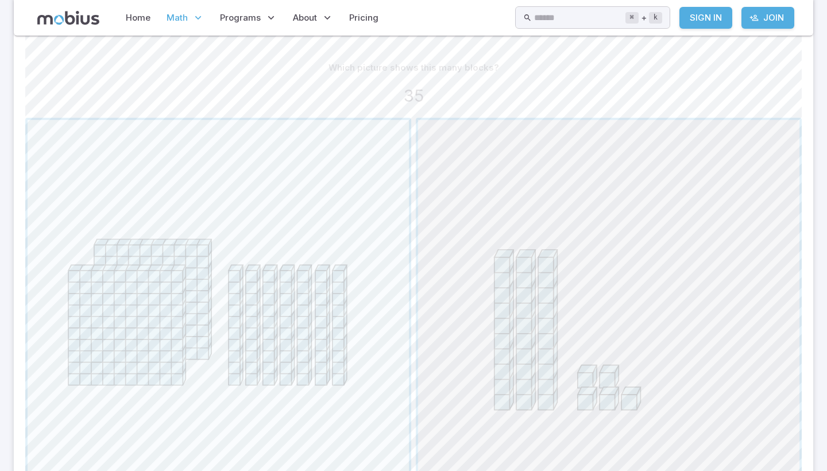
click at [486, 370] on span "button" at bounding box center [608, 310] width 381 height 381
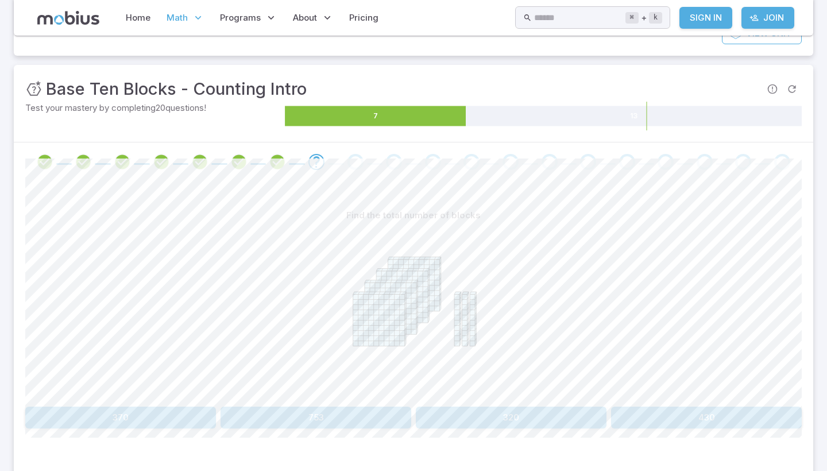
scroll to position [133, 0]
click at [743, 414] on button "430" at bounding box center [706, 417] width 191 height 22
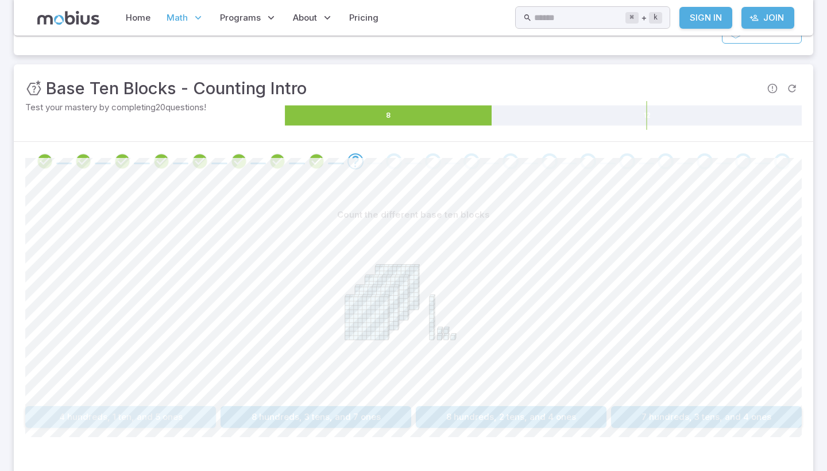
click at [160, 408] on button "4 hundreds, 1 ten, and 5 ones" at bounding box center [120, 417] width 191 height 22
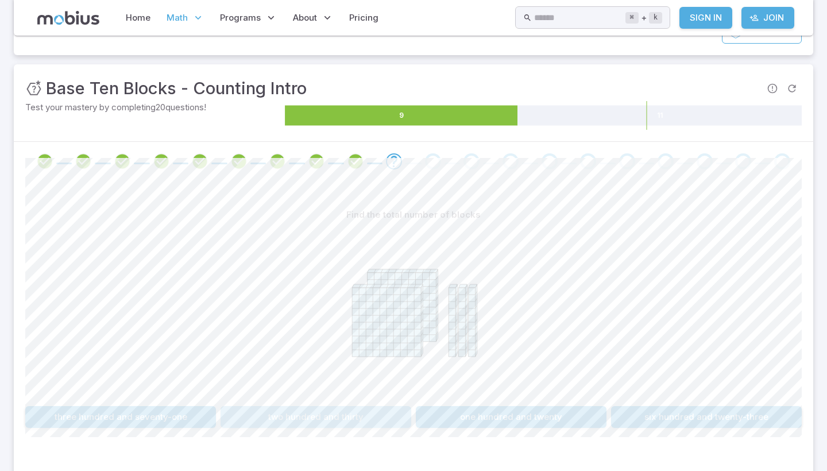
click at [320, 412] on button "two hundred and thirty" at bounding box center [316, 417] width 191 height 22
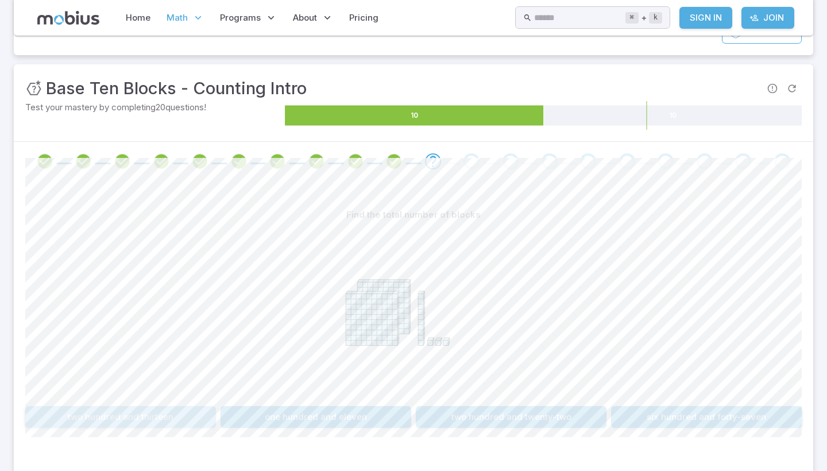
click at [119, 404] on div "Find the total number of blocks two hundred and thirteen one hundred and eleven…" at bounding box center [413, 316] width 776 height 224
click at [122, 404] on div "Find the total number of blocks two hundred and thirteen one hundred and eleven…" at bounding box center [413, 316] width 776 height 224
click at [126, 416] on button "two hundred and thirteen" at bounding box center [120, 417] width 191 height 22
click at [683, 409] on button "111" at bounding box center [706, 417] width 191 height 22
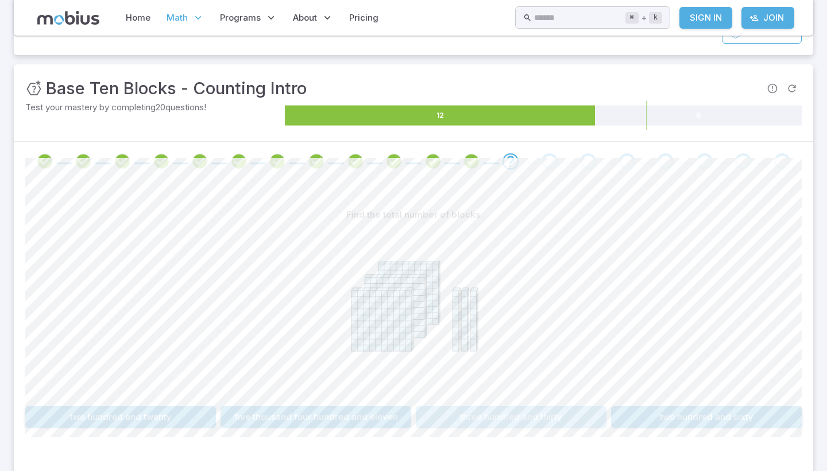
click at [542, 413] on button "three hundred and thirty" at bounding box center [511, 417] width 191 height 22
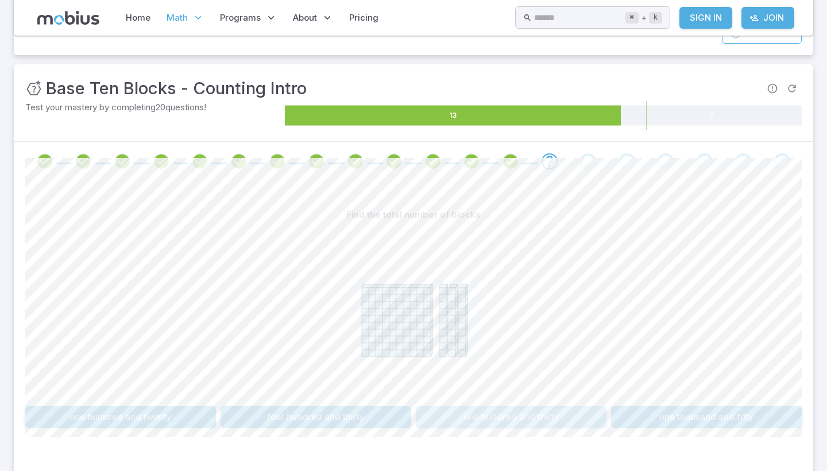
drag, startPoint x: 536, startPoint y: 415, endPoint x: 538, endPoint y: 399, distance: 15.5
click at [538, 399] on div "Find the total number of blocks one hundred and twenty four hundred and thirty …" at bounding box center [413, 316] width 776 height 224
click at [536, 406] on button "one hundred and thirty" at bounding box center [511, 417] width 191 height 22
click at [710, 413] on button "three hundred and forty" at bounding box center [706, 417] width 191 height 22
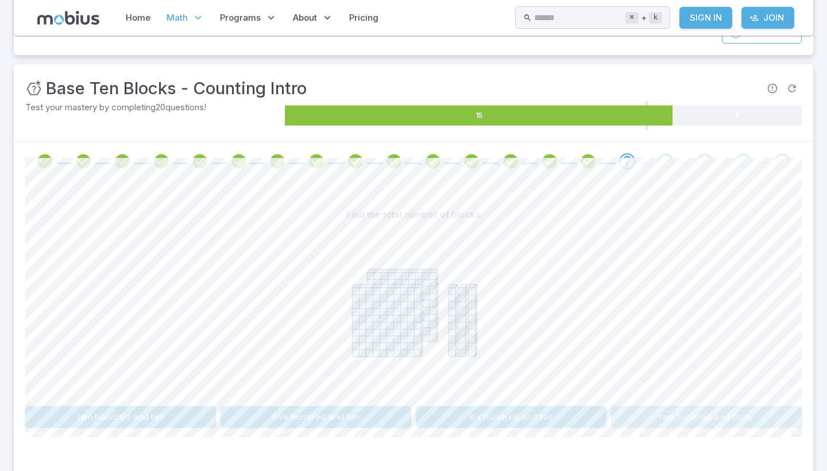
click at [724, 414] on button "two hundred and thirty" at bounding box center [706, 417] width 191 height 22
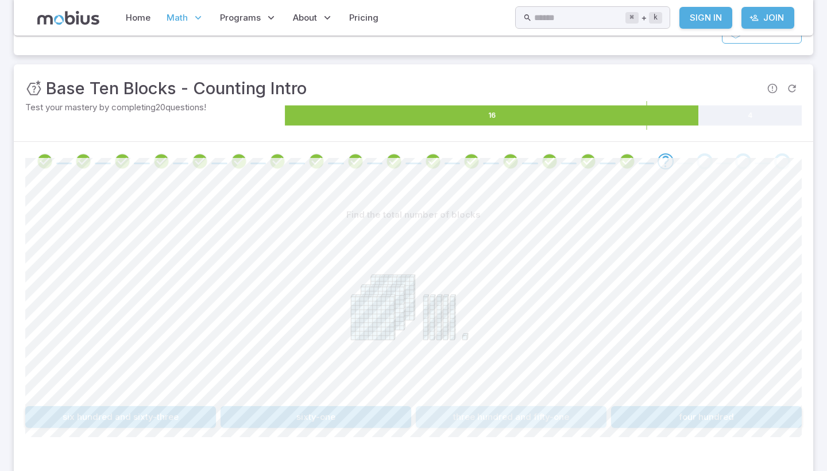
click at [565, 414] on button "three hundred and fifty-one" at bounding box center [511, 417] width 191 height 22
click at [113, 415] on button "one hundred and twenty" at bounding box center [120, 417] width 191 height 22
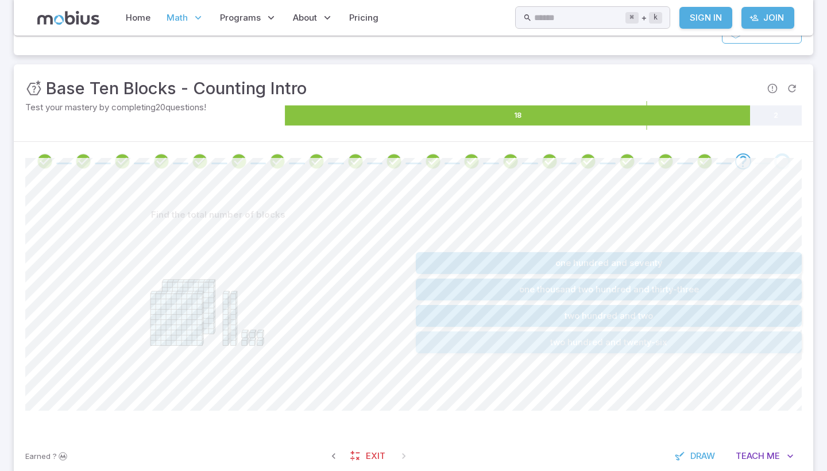
click at [496, 340] on button "two hundred and twenty-six" at bounding box center [609, 342] width 386 height 22
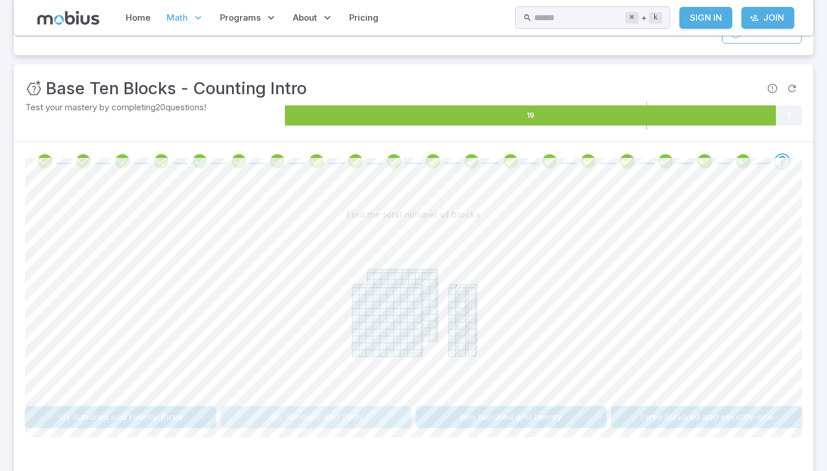
click at [331, 418] on button "two hundred and thirty" at bounding box center [316, 417] width 191 height 22
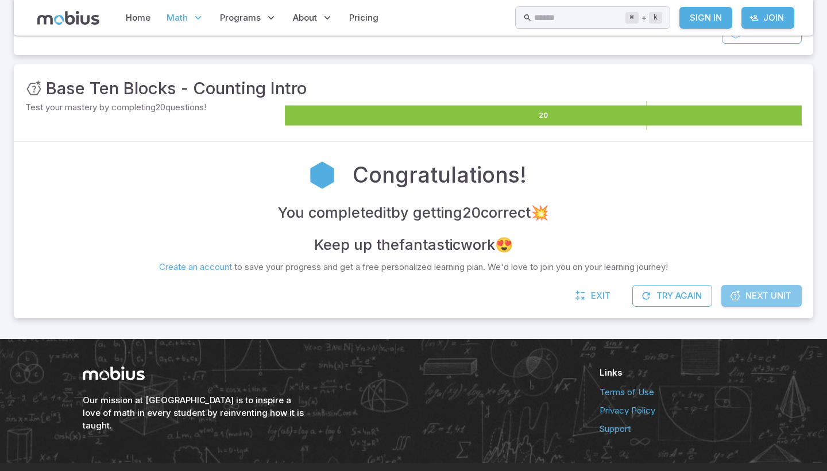
click at [754, 289] on span "Next Unit" at bounding box center [768, 295] width 46 height 13
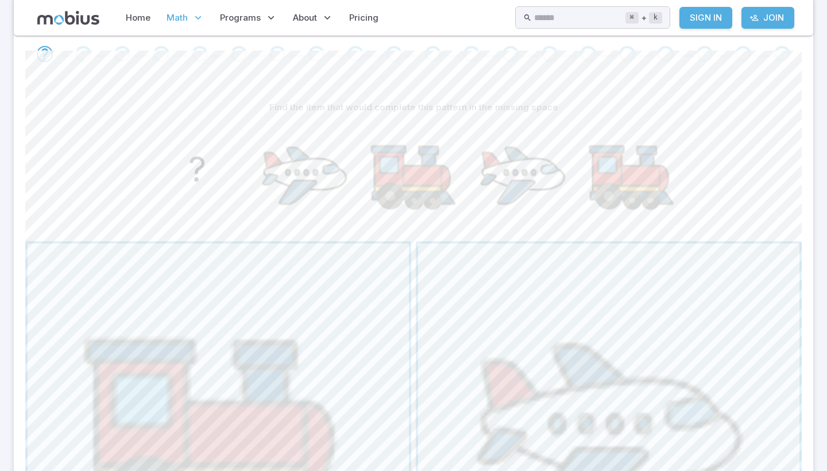
scroll to position [244, 0]
click at [337, 273] on span "button" at bounding box center [218, 431] width 381 height 381
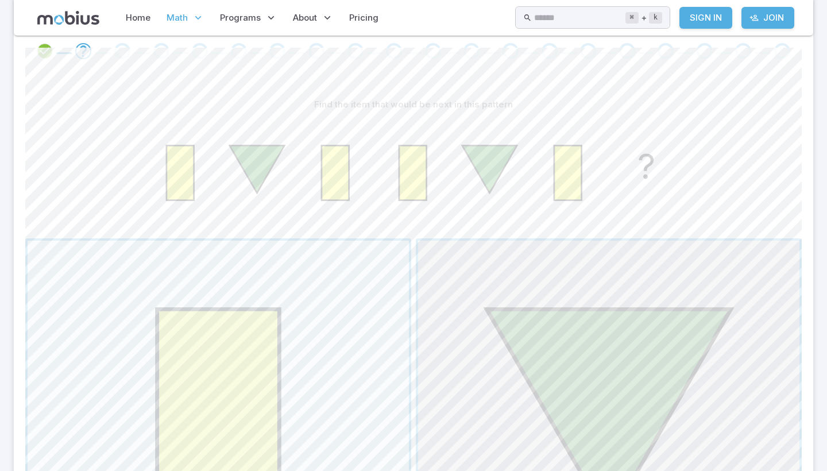
click at [531, 271] on span "button" at bounding box center [608, 431] width 381 height 381
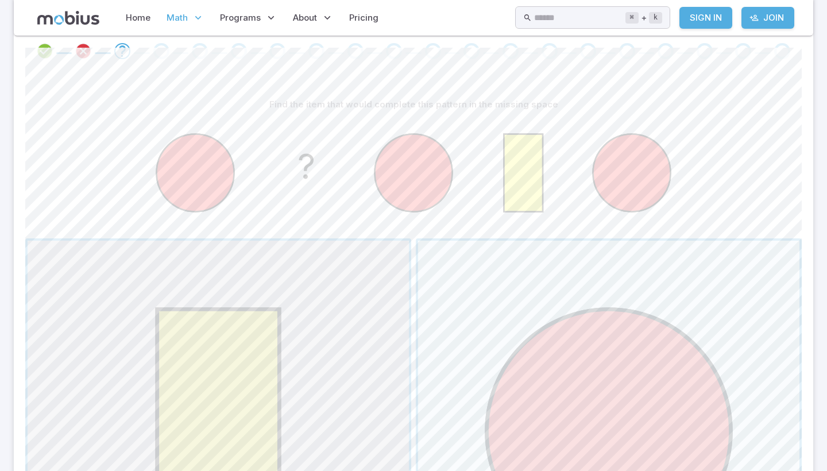
click at [326, 314] on span "button" at bounding box center [218, 431] width 381 height 381
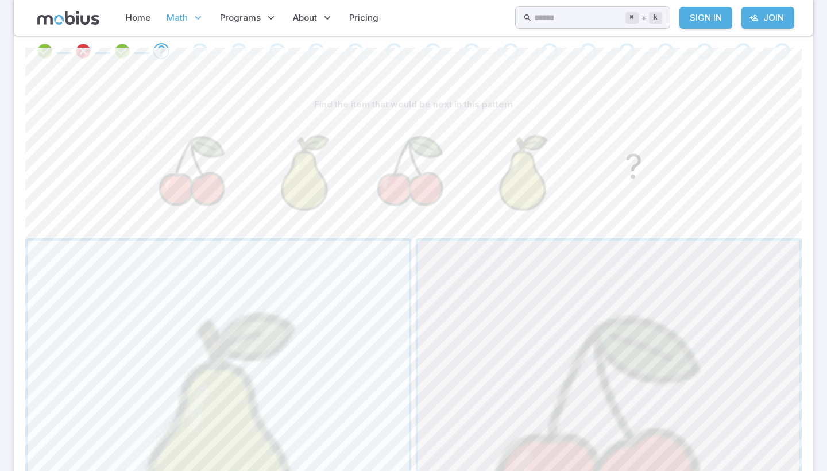
click at [485, 311] on span "button" at bounding box center [608, 431] width 381 height 381
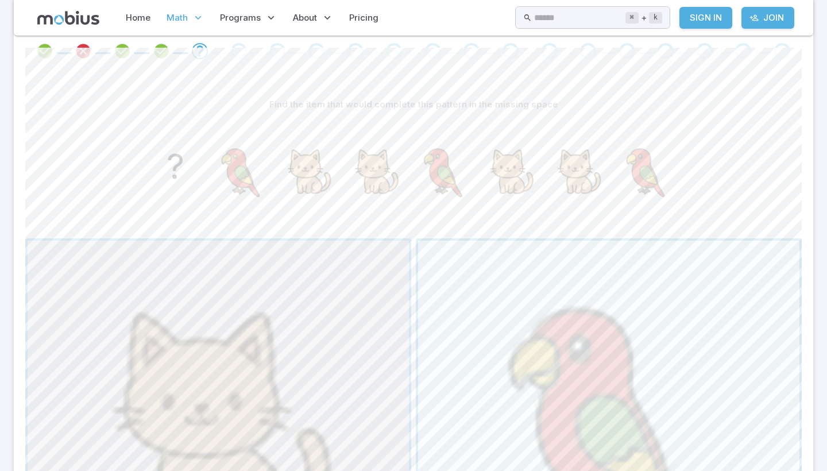
click at [278, 324] on span "button" at bounding box center [218, 431] width 381 height 381
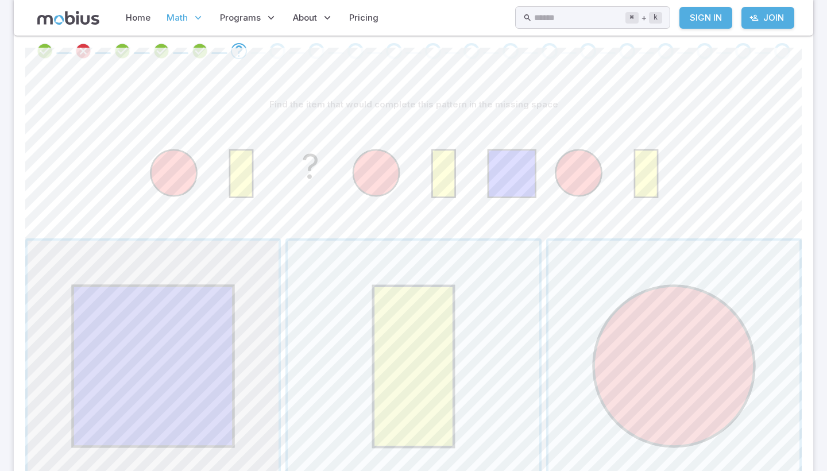
click at [207, 377] on span "button" at bounding box center [153, 366] width 251 height 251
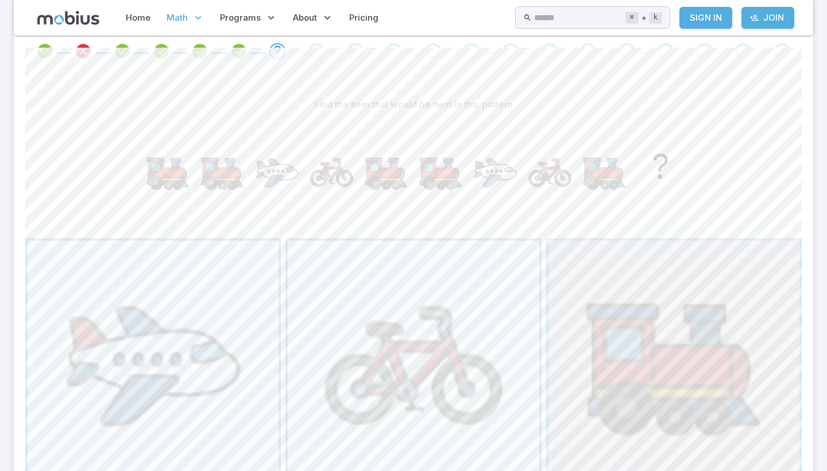
click at [625, 353] on span "button" at bounding box center [673, 366] width 251 height 251
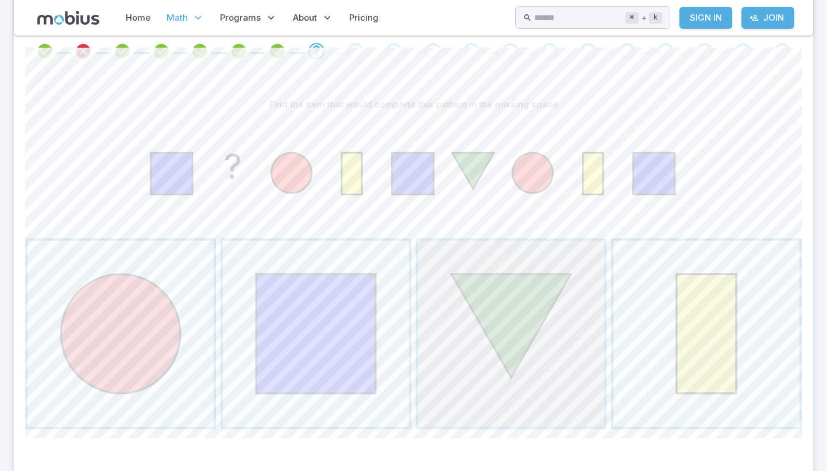
click at [528, 350] on span "button" at bounding box center [511, 334] width 186 height 186
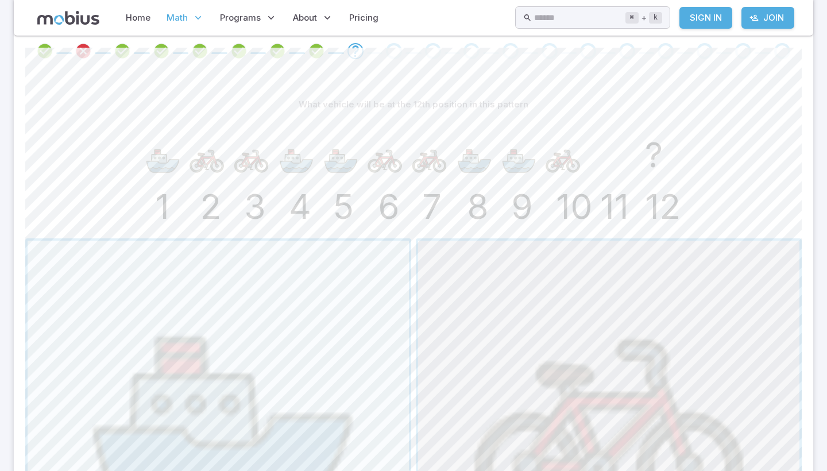
click at [605, 335] on span "button" at bounding box center [608, 431] width 381 height 381
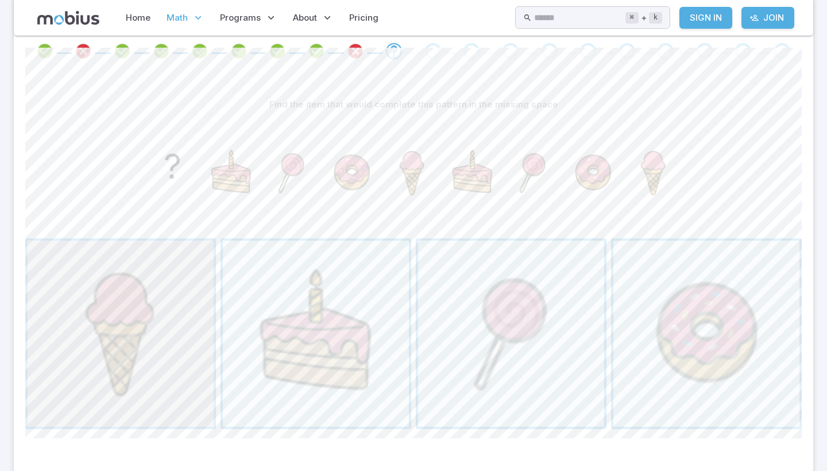
click at [160, 331] on span "button" at bounding box center [121, 334] width 186 height 186
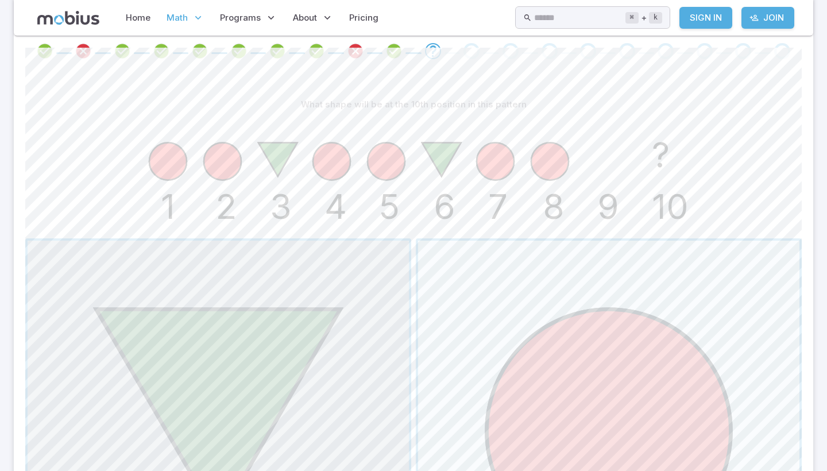
click at [160, 331] on span "button" at bounding box center [218, 431] width 381 height 381
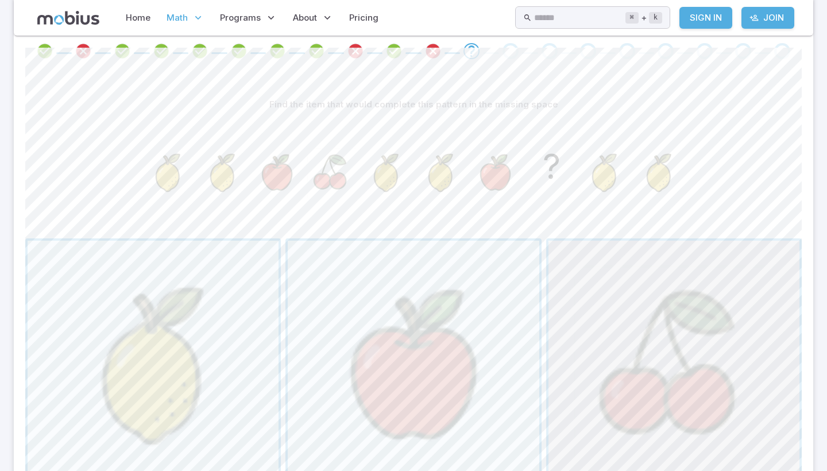
click at [691, 274] on span "button" at bounding box center [673, 366] width 251 height 251
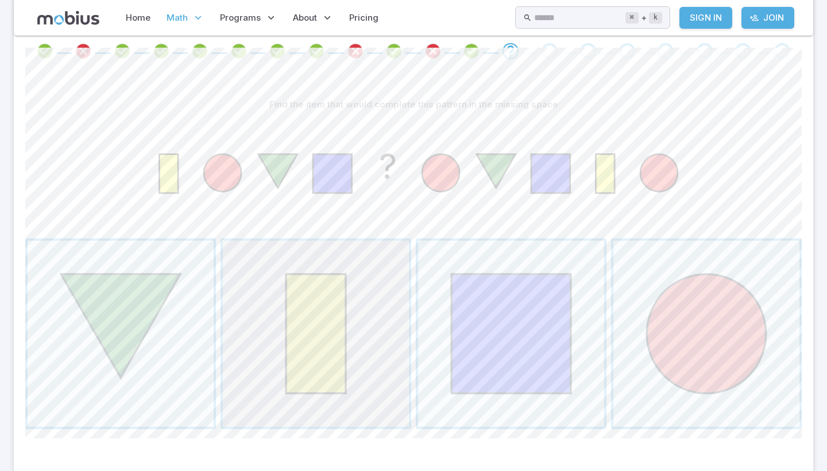
click at [348, 308] on span "button" at bounding box center [316, 334] width 186 height 186
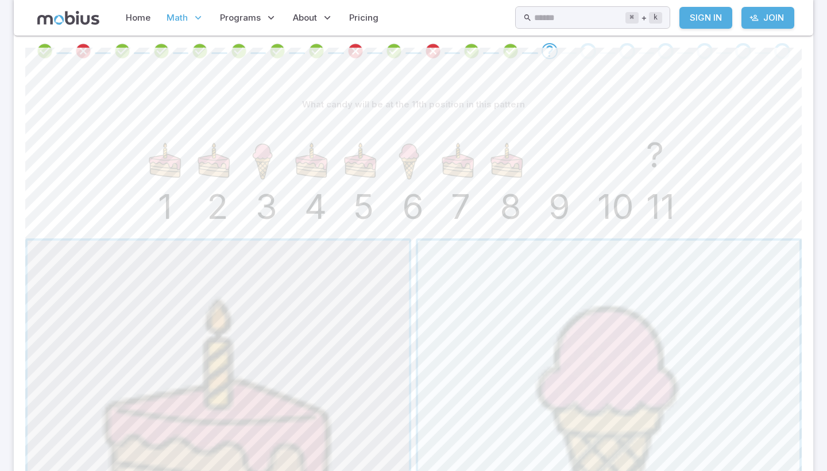
click at [312, 308] on span "button" at bounding box center [218, 431] width 381 height 381
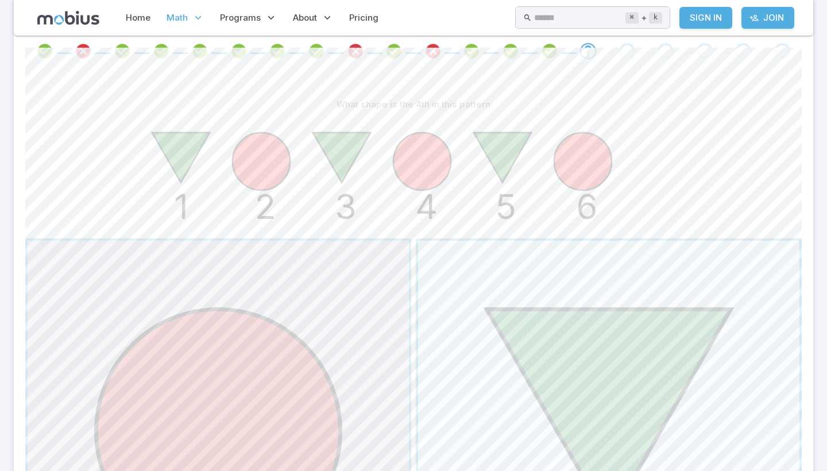
click at [262, 376] on span "button" at bounding box center [218, 431] width 381 height 381
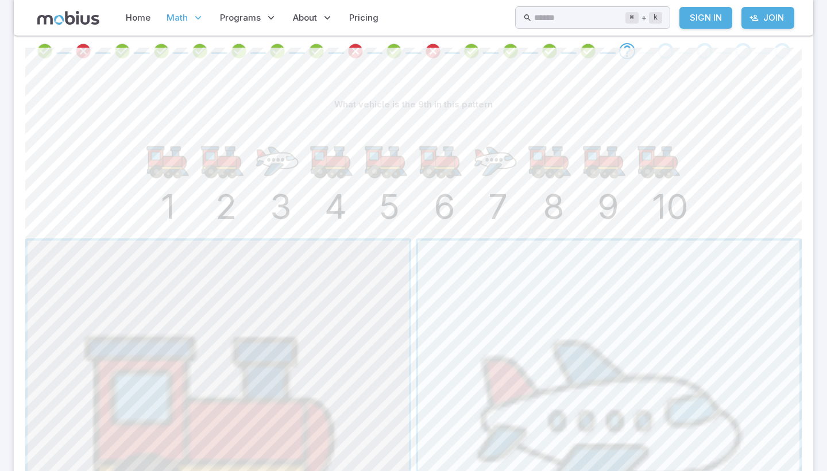
click at [247, 372] on span "button" at bounding box center [218, 431] width 381 height 381
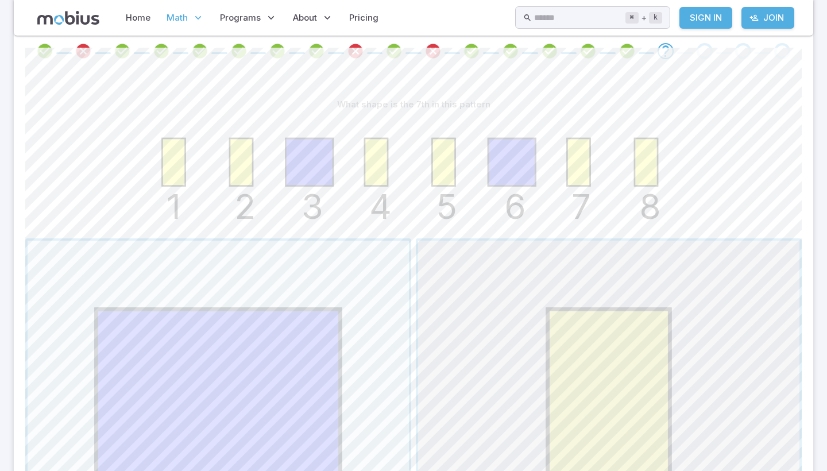
click at [475, 347] on span "button" at bounding box center [608, 431] width 381 height 381
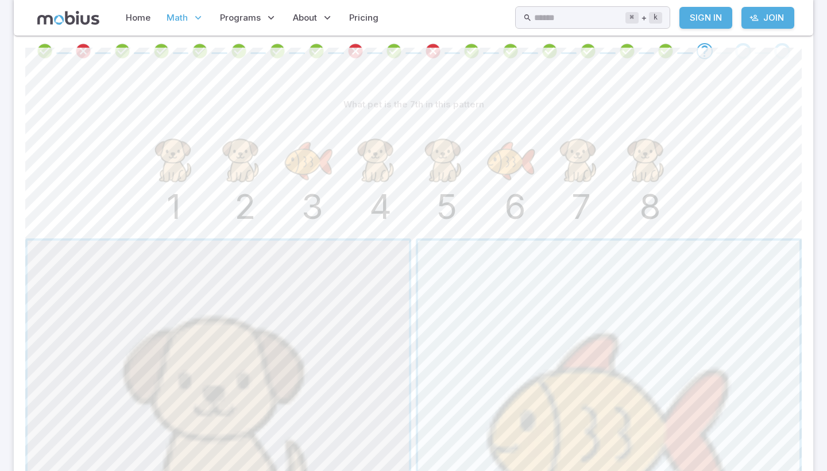
click at [320, 299] on span "button" at bounding box center [218, 431] width 381 height 381
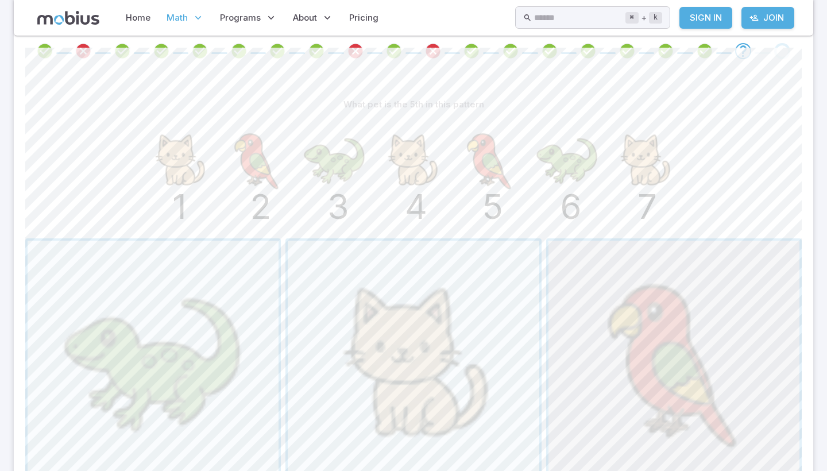
click at [709, 384] on span "button" at bounding box center [673, 366] width 251 height 251
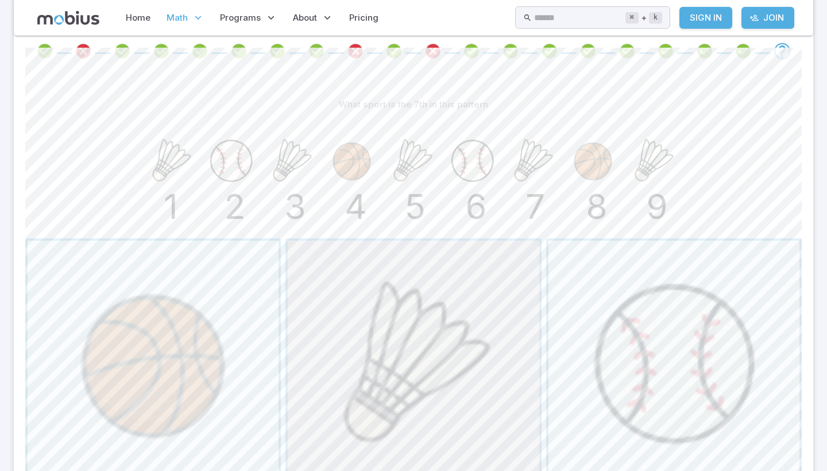
click at [504, 344] on span "button" at bounding box center [413, 366] width 251 height 251
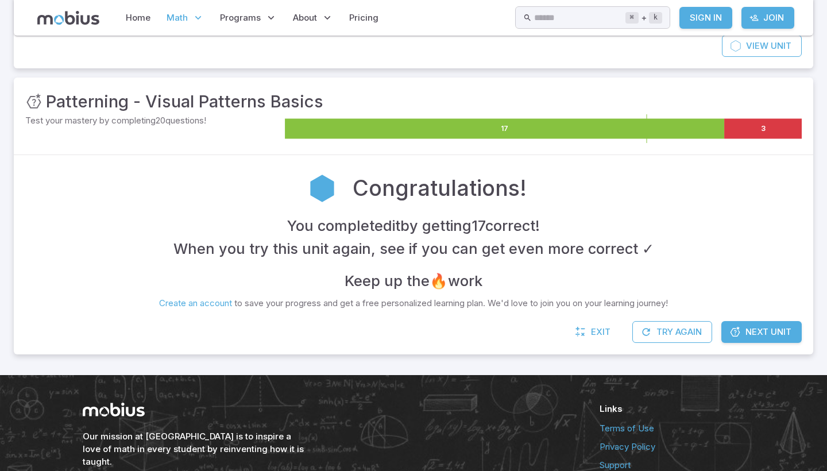
scroll to position [121, 0]
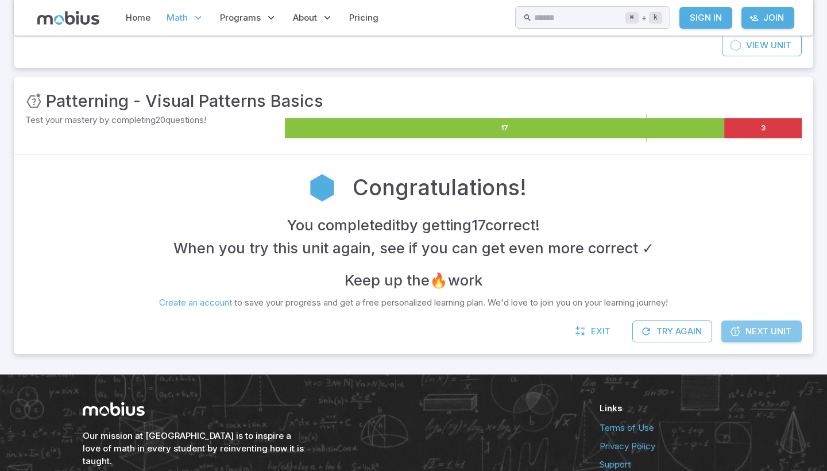
drag, startPoint x: 781, startPoint y: 323, endPoint x: 789, endPoint y: 334, distance: 12.8
click at [781, 325] on span "Next Unit" at bounding box center [768, 331] width 46 height 13
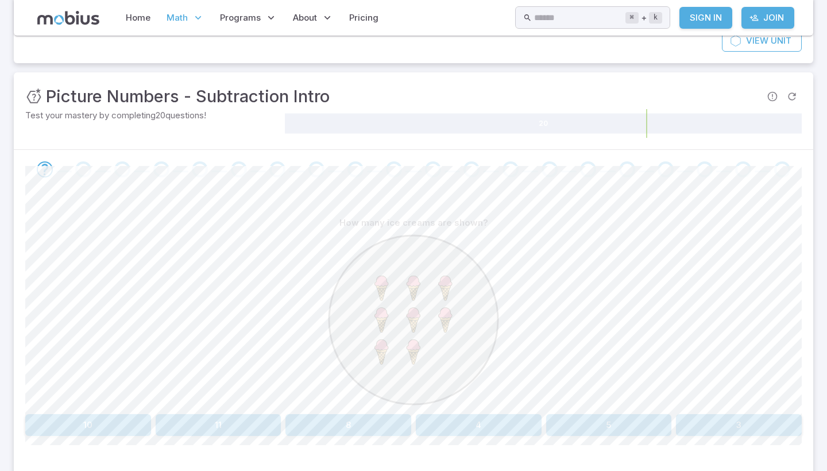
scroll to position [125, 0]
click at [364, 416] on button "8" at bounding box center [348, 425] width 126 height 22
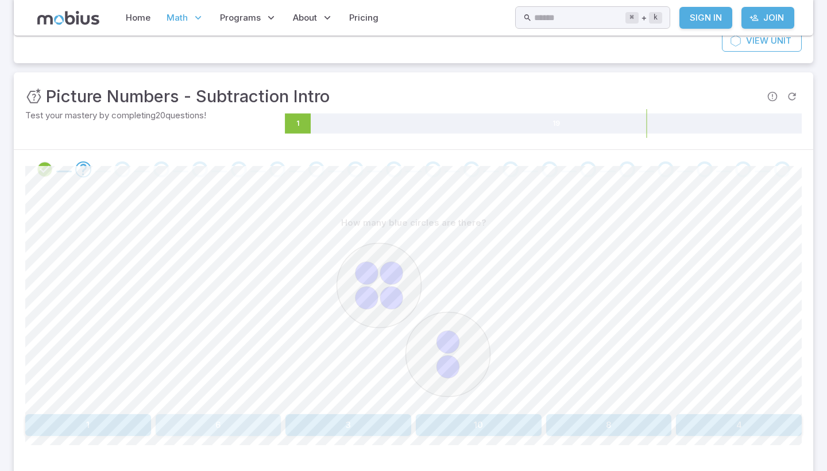
click at [217, 415] on button "6" at bounding box center [219, 425] width 126 height 22
click at [466, 421] on button "six" at bounding box center [479, 425] width 126 height 22
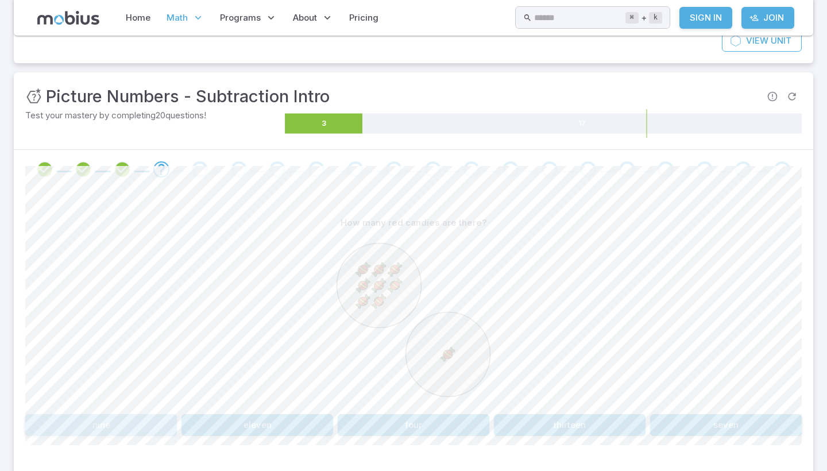
click at [137, 421] on button "nine" at bounding box center [101, 425] width 152 height 22
click at [84, 423] on button "1" at bounding box center [120, 425] width 191 height 22
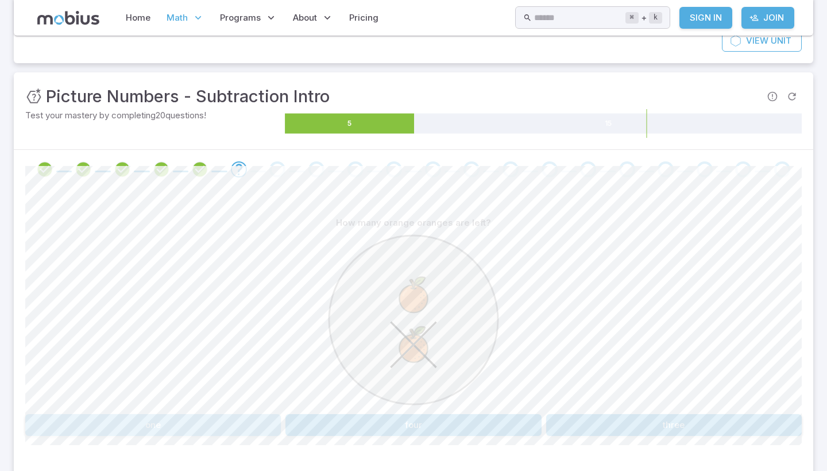
click at [84, 423] on button "one" at bounding box center [153, 425] width 256 height 22
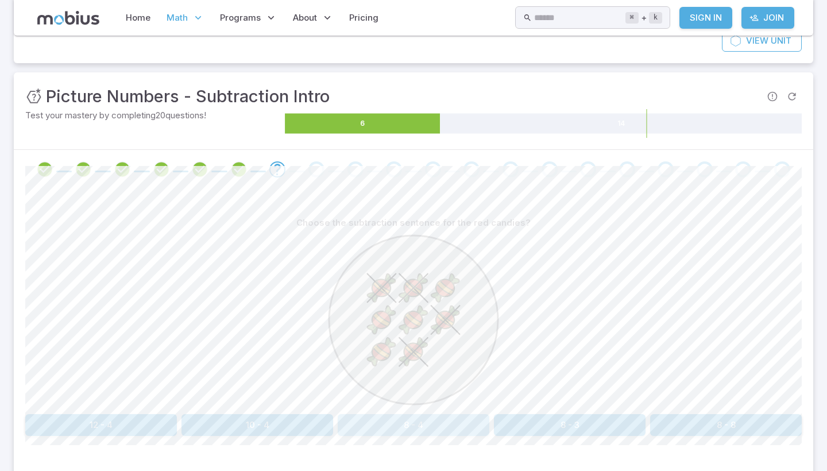
click at [423, 419] on button "8 - 4" at bounding box center [414, 425] width 152 height 22
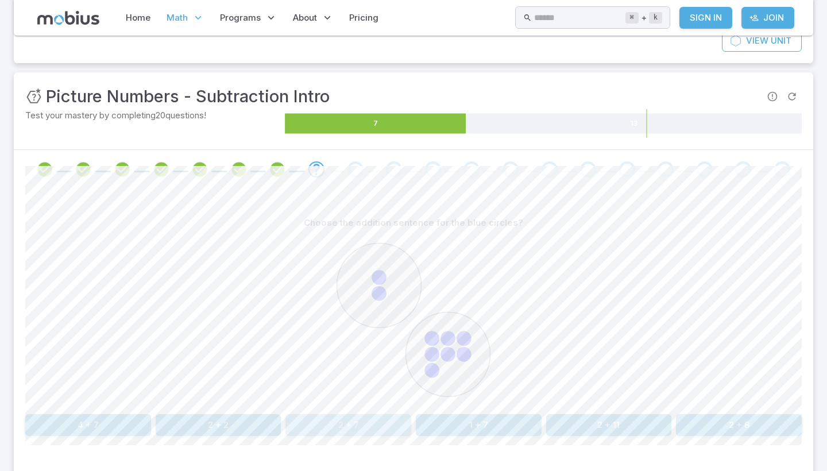
click at [364, 429] on button "2 + 7" at bounding box center [348, 425] width 126 height 22
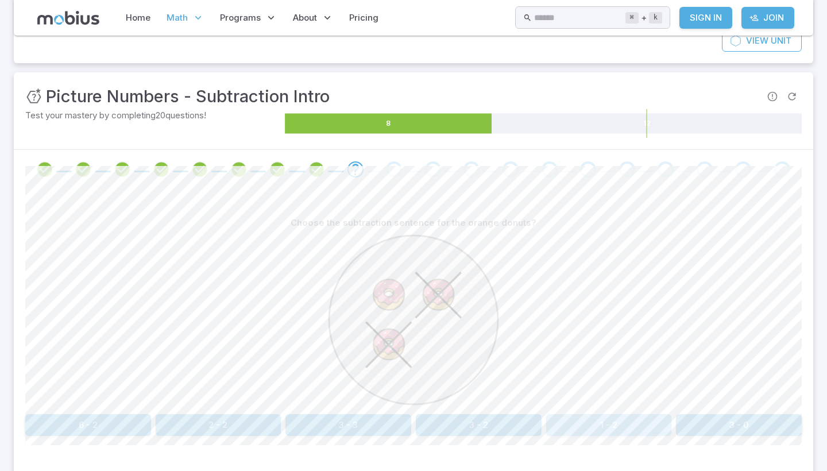
click at [604, 422] on button "1 - 2" at bounding box center [609, 425] width 126 height 22
click at [196, 426] on button "four" at bounding box center [219, 425] width 126 height 22
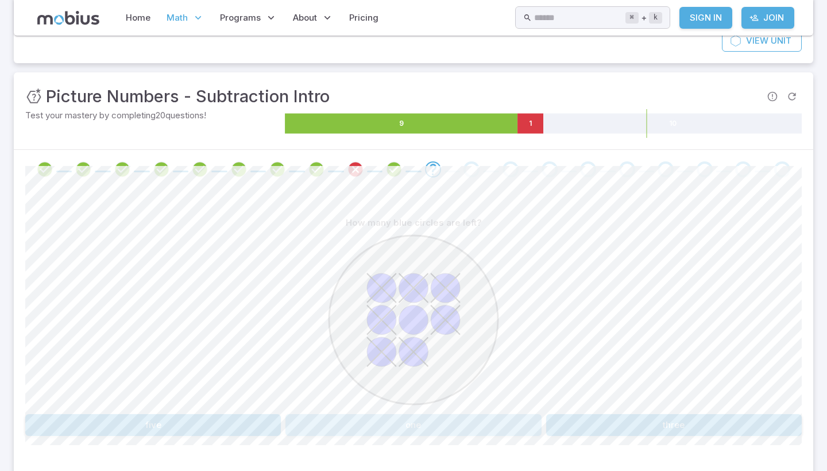
click at [404, 423] on button "one" at bounding box center [413, 425] width 256 height 22
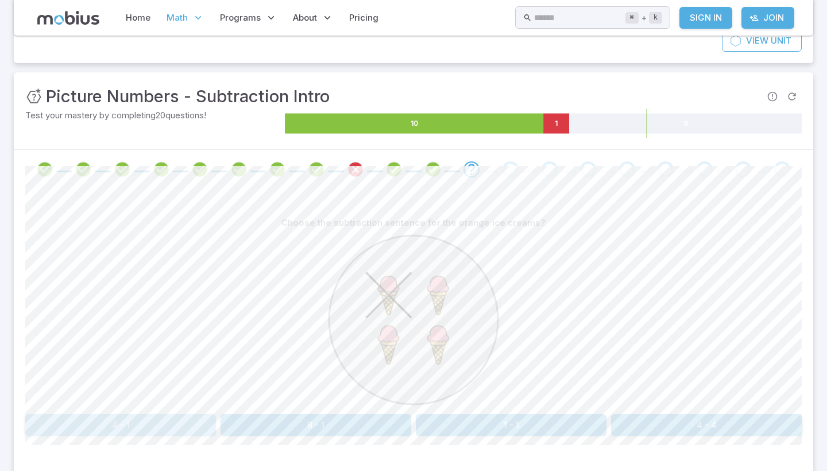
click at [194, 419] on button "4 - 1" at bounding box center [120, 425] width 191 height 22
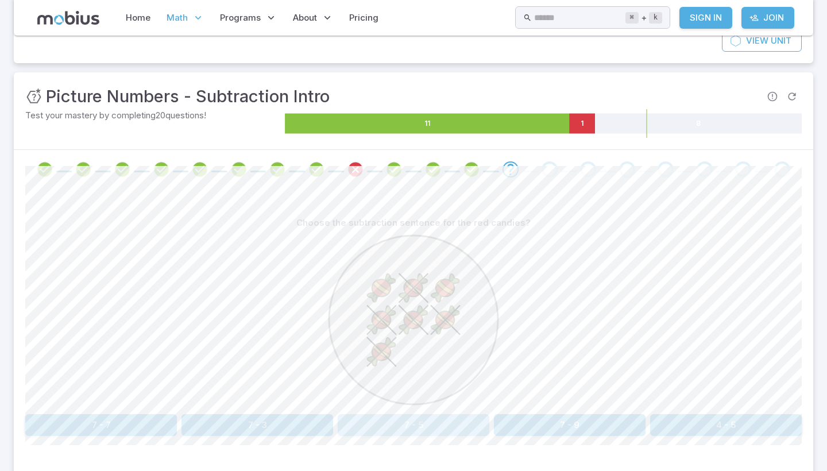
click at [403, 429] on button "7 - 5" at bounding box center [414, 425] width 152 height 22
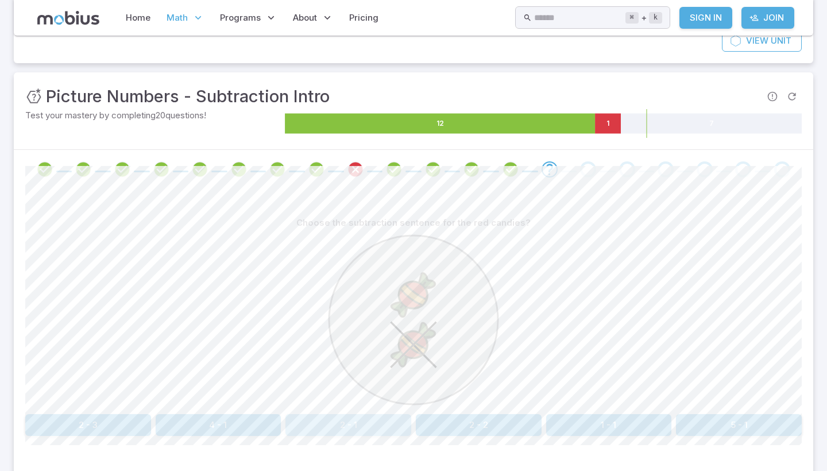
click at [403, 429] on button "2 - 1" at bounding box center [348, 425] width 126 height 22
click at [239, 428] on button "7 - 1" at bounding box center [219, 425] width 126 height 22
click at [99, 412] on div "How many orange oranges are left? one five three four" at bounding box center [413, 324] width 776 height 224
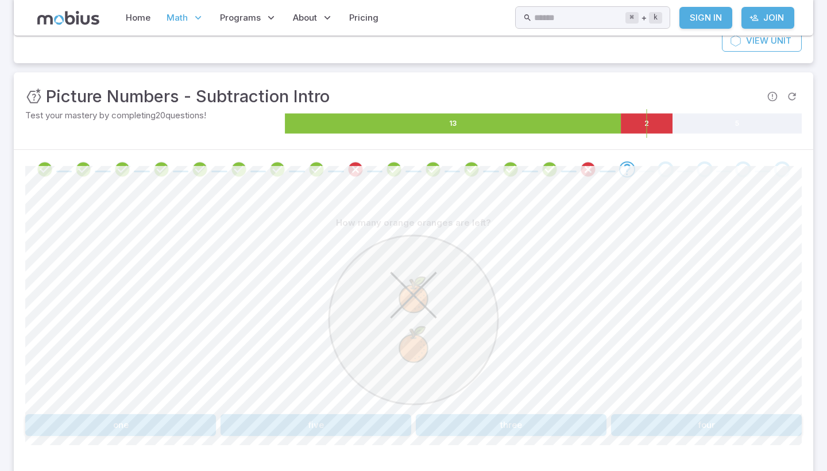
click at [99, 412] on div "How many orange oranges are left? one five three four" at bounding box center [413, 324] width 776 height 224
click at [114, 442] on div "How many orange oranges are left? one five three four Canvas actions 100 % Exit…" at bounding box center [413, 328] width 776 height 279
click at [110, 423] on button "one" at bounding box center [120, 425] width 191 height 22
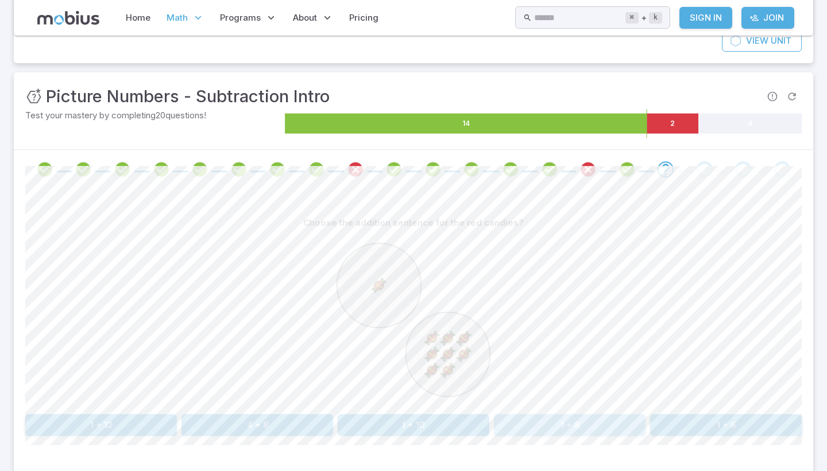
click at [531, 414] on button "1 + 8" at bounding box center [570, 425] width 152 height 22
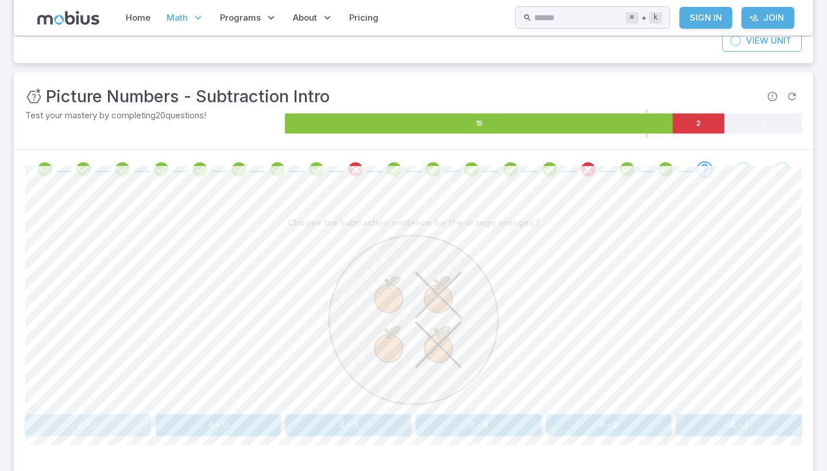
click at [91, 422] on button "4 - 2" at bounding box center [88, 425] width 126 height 22
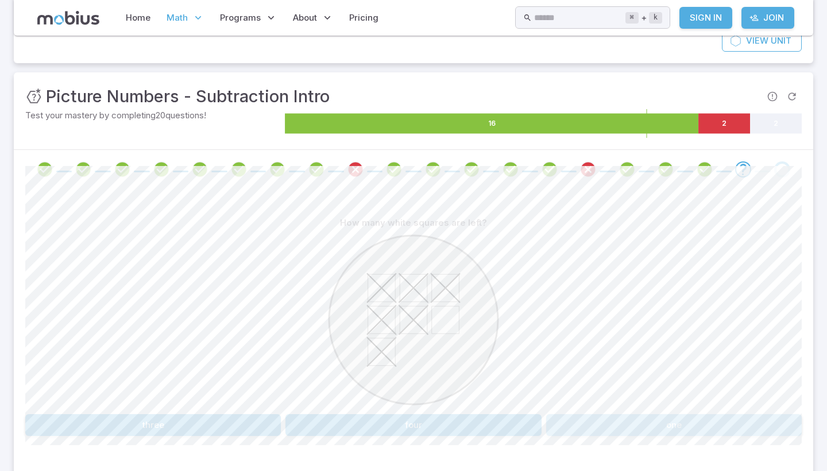
click at [655, 420] on button "one" at bounding box center [674, 425] width 256 height 22
click at [491, 415] on button "7 + 2" at bounding box center [479, 425] width 126 height 22
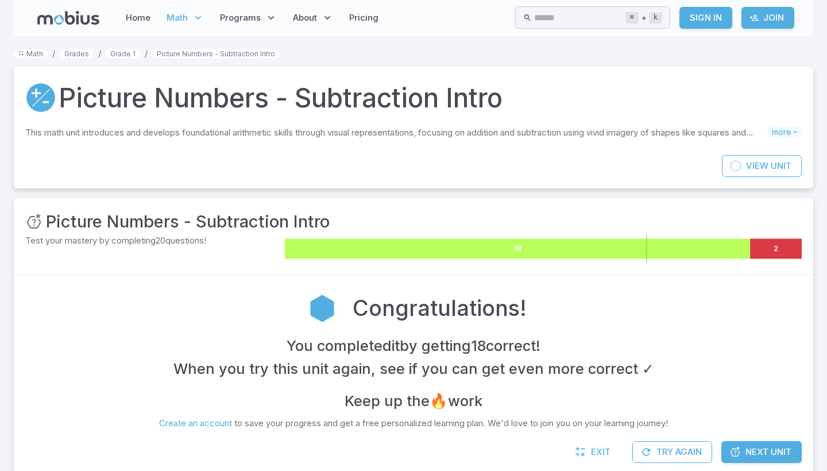
scroll to position [0, 0]
